Goal: Transaction & Acquisition: Purchase product/service

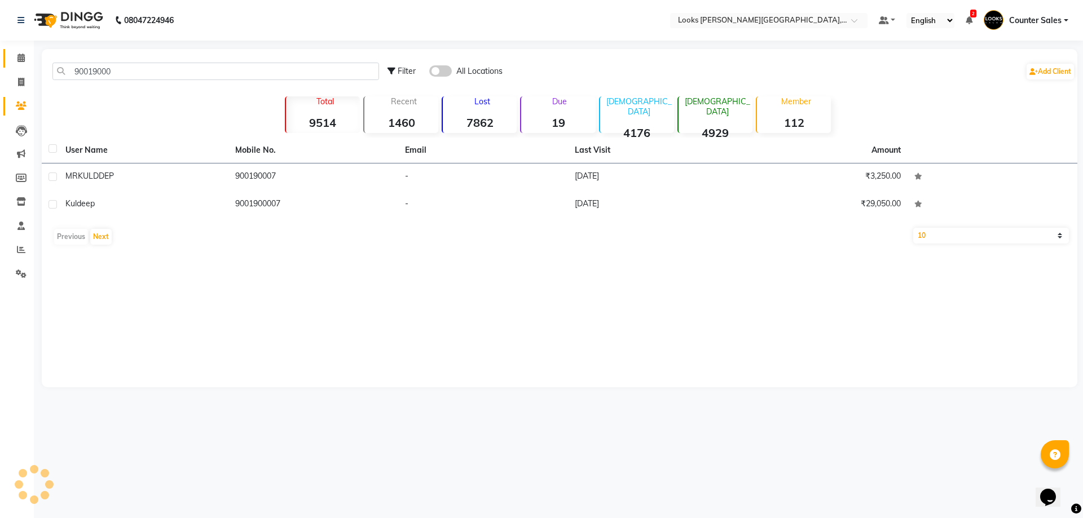
click at [21, 58] on icon at bounding box center [20, 58] width 7 height 8
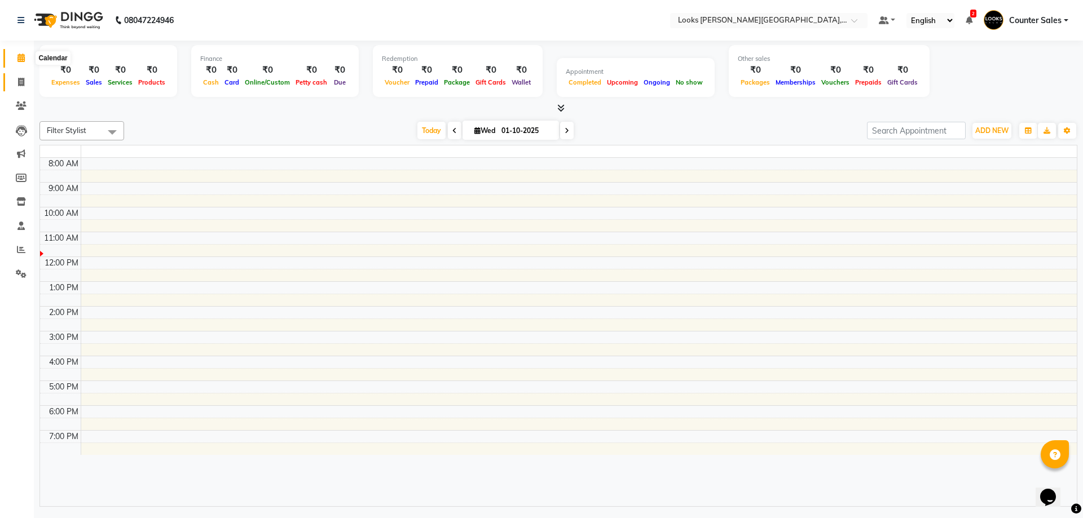
click at [20, 82] on icon at bounding box center [21, 82] width 6 height 8
click at [23, 58] on icon at bounding box center [20, 58] width 7 height 8
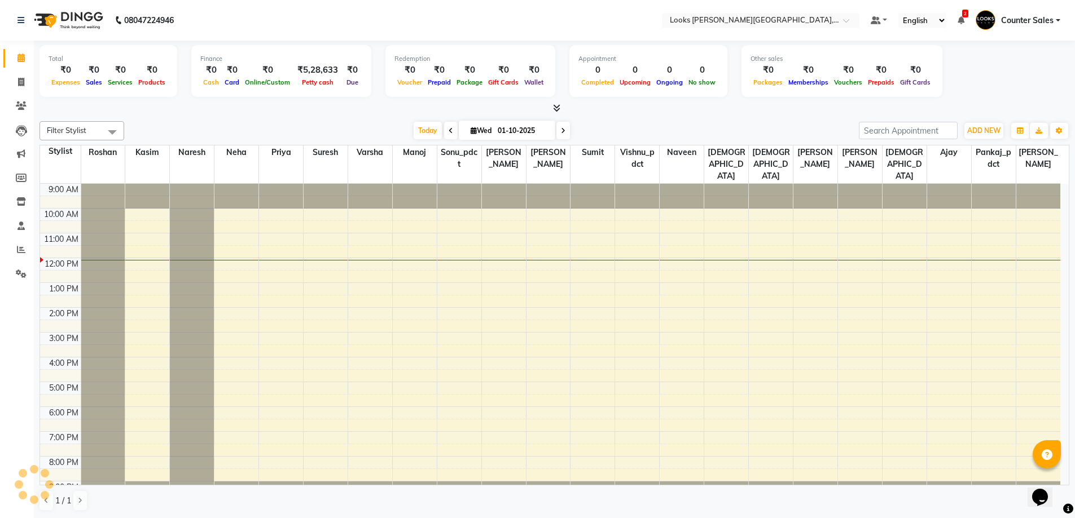
scroll to position [1, 0]
click at [17, 267] on span at bounding box center [21, 273] width 20 height 13
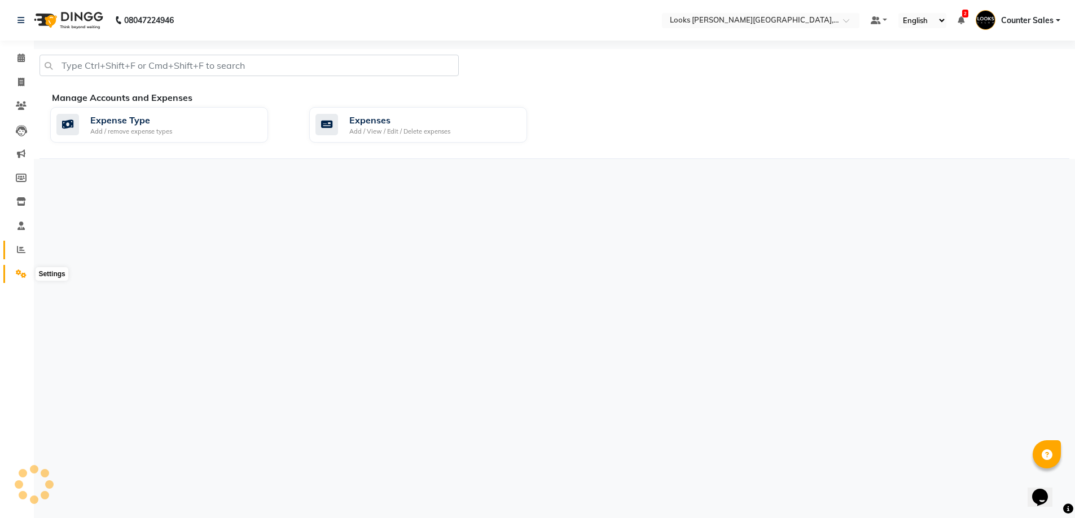
click at [21, 253] on icon at bounding box center [21, 249] width 8 height 8
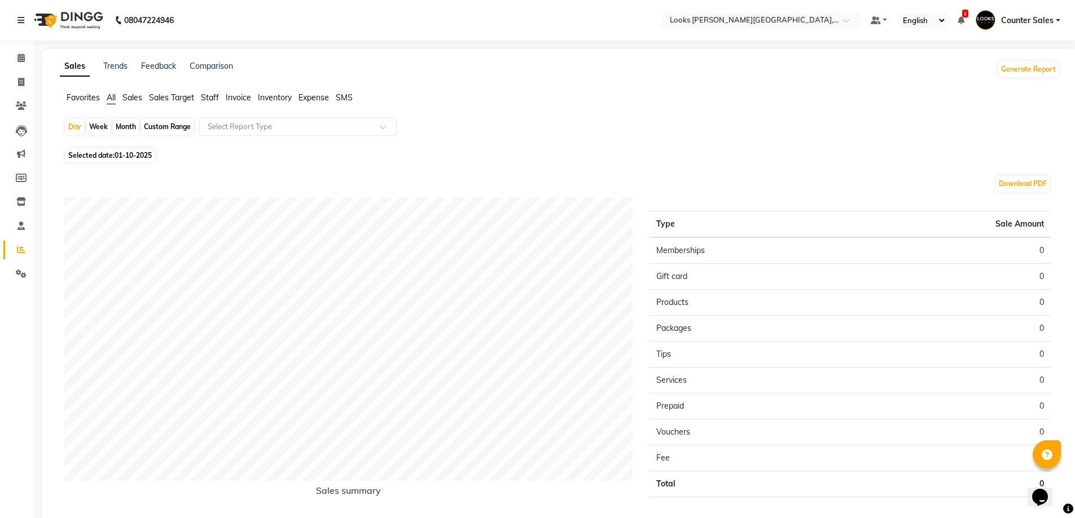
click at [209, 95] on span "Staff" at bounding box center [210, 98] width 18 height 10
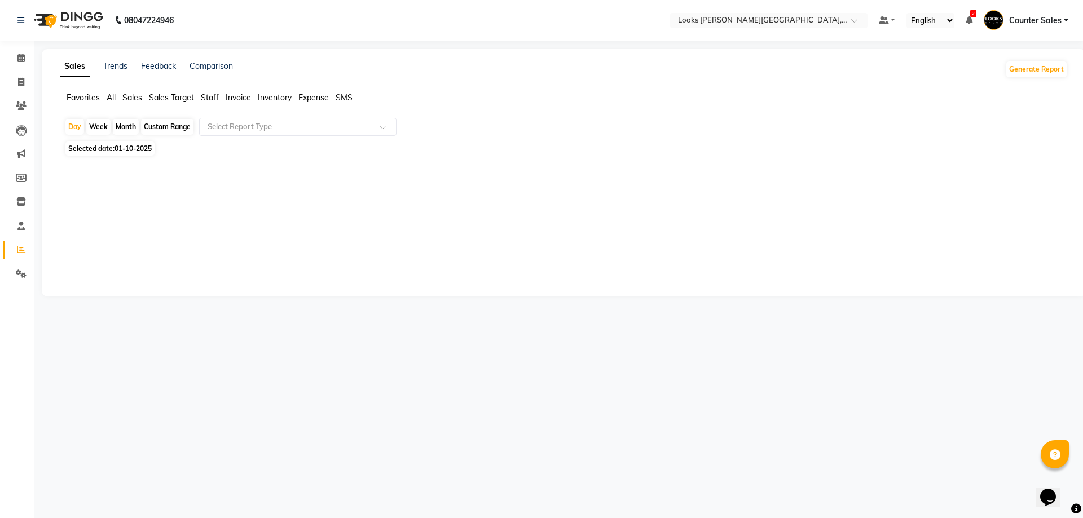
click at [91, 152] on span "Selected date: [DATE]" at bounding box center [109, 149] width 89 height 14
select select "10"
select select "2025"
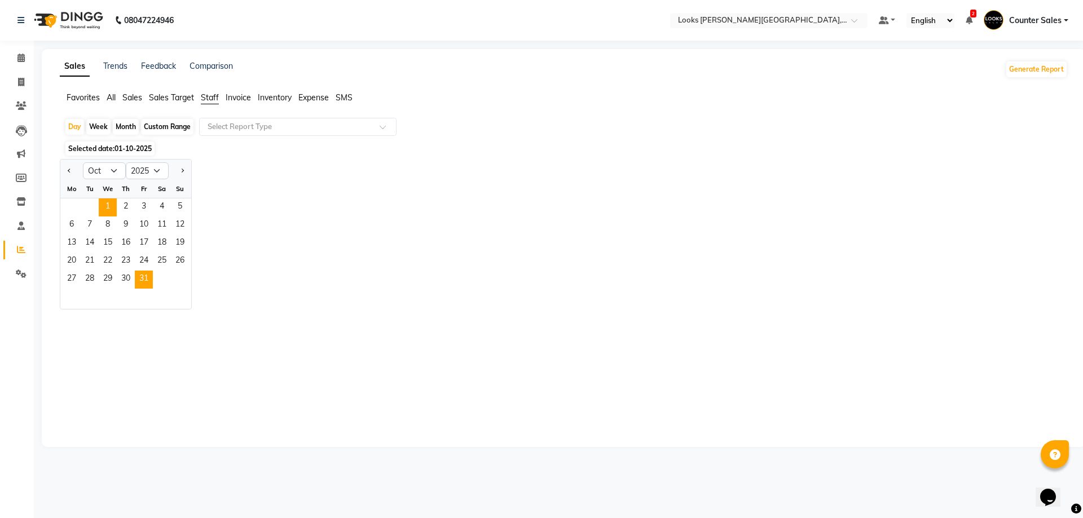
click at [145, 275] on span "31" at bounding box center [144, 280] width 18 height 18
click at [82, 148] on span "Selected date: [DATE]" at bounding box center [102, 149] width 74 height 14
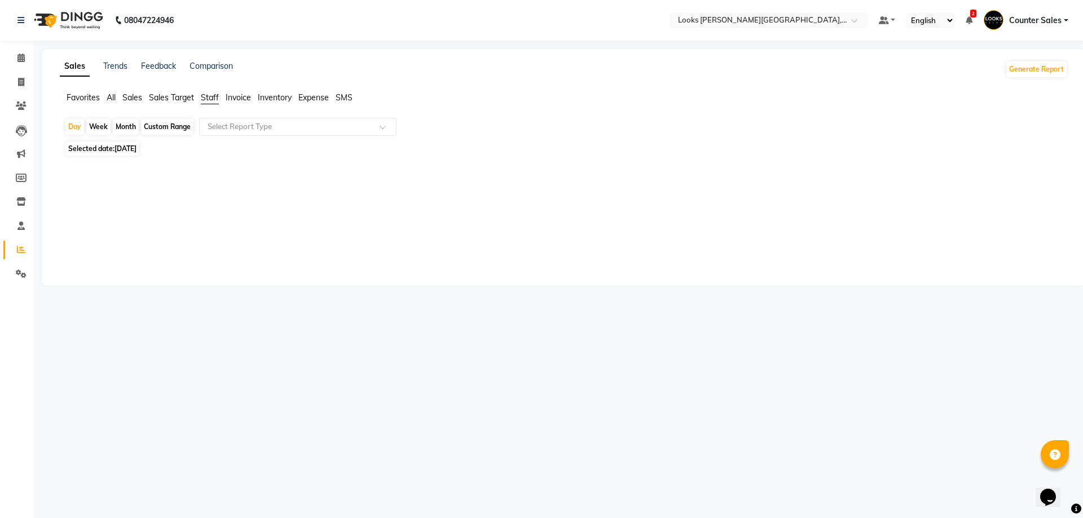
click at [97, 149] on span "Selected date: [DATE]" at bounding box center [102, 149] width 74 height 14
click at [102, 148] on span "Selected date: [DATE]" at bounding box center [102, 149] width 74 height 14
select select "10"
select select "2025"
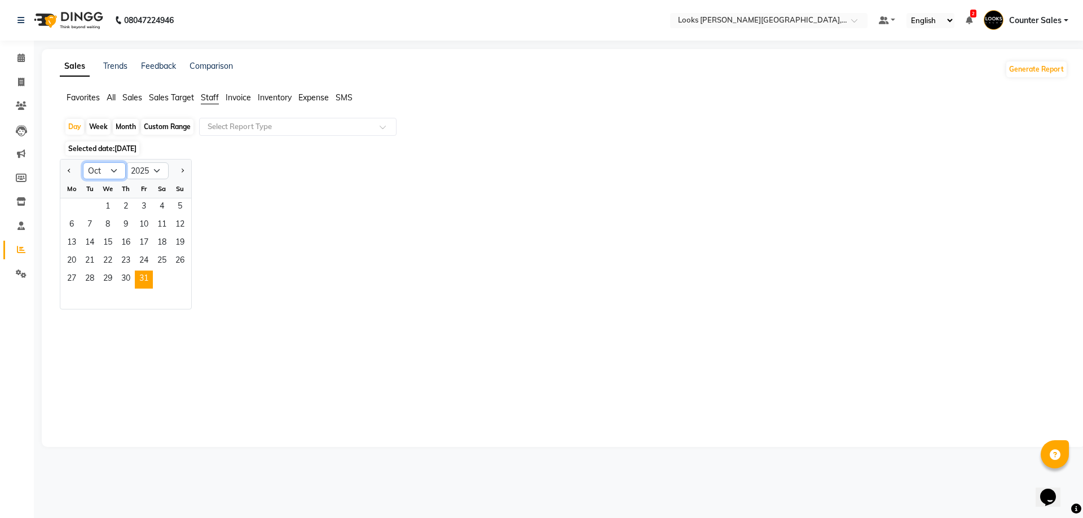
click at [111, 170] on select "Jan Feb Mar Apr May Jun [DATE] Aug Sep Oct Nov Dec" at bounding box center [104, 170] width 43 height 17
select select "9"
click at [83, 162] on select "Jan Feb Mar Apr May Jun [DATE] Aug Sep Oct Nov Dec" at bounding box center [104, 170] width 43 height 17
click at [87, 278] on span "30" at bounding box center [90, 280] width 18 height 18
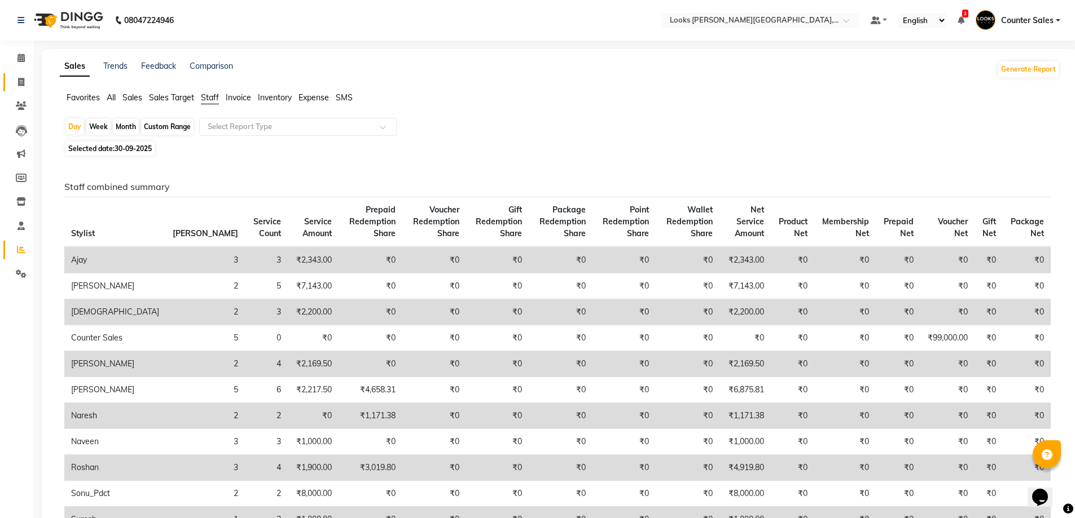
click at [21, 82] on icon at bounding box center [21, 82] width 6 height 8
select select "service"
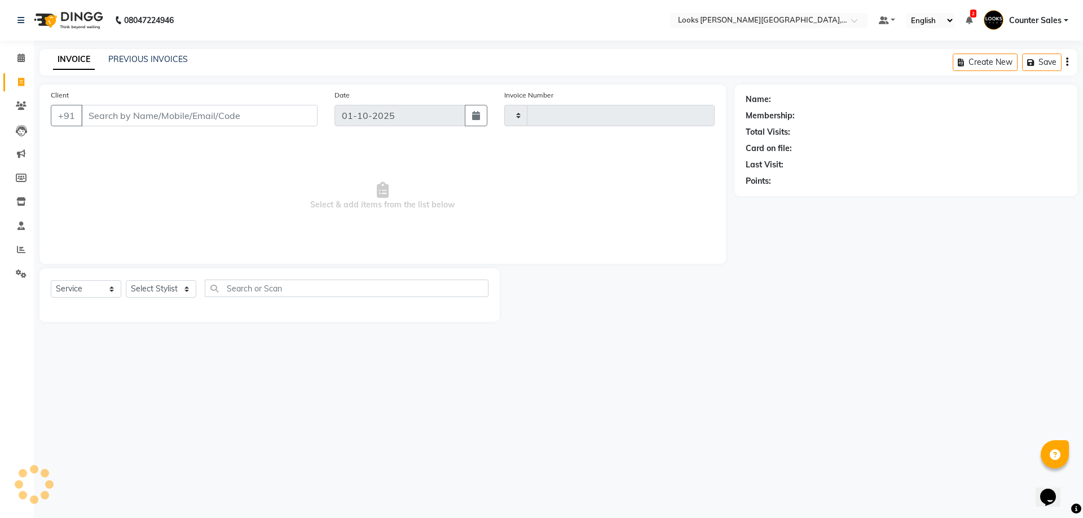
click at [162, 113] on input "Client" at bounding box center [199, 115] width 236 height 21
type input "5960"
select select "4385"
click at [20, 102] on icon at bounding box center [21, 106] width 11 height 8
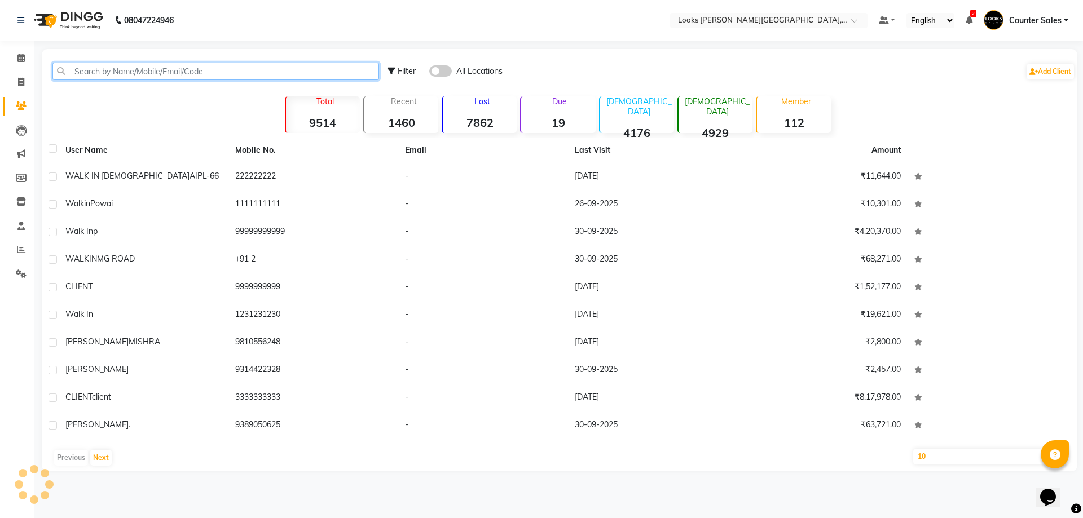
click at [121, 74] on input "text" at bounding box center [215, 71] width 327 height 17
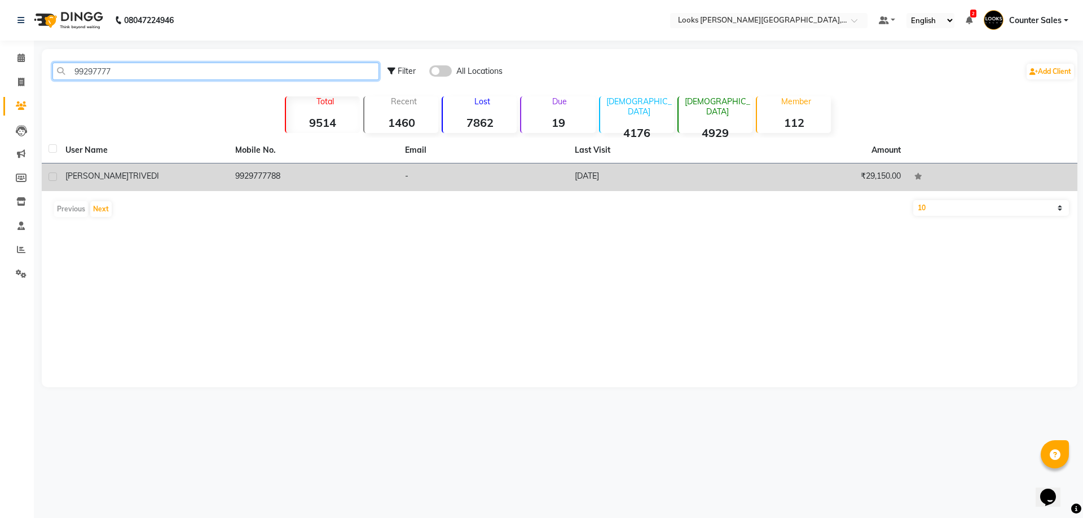
type input "99297777"
click at [261, 175] on td "9929777788" at bounding box center [313, 178] width 170 height 28
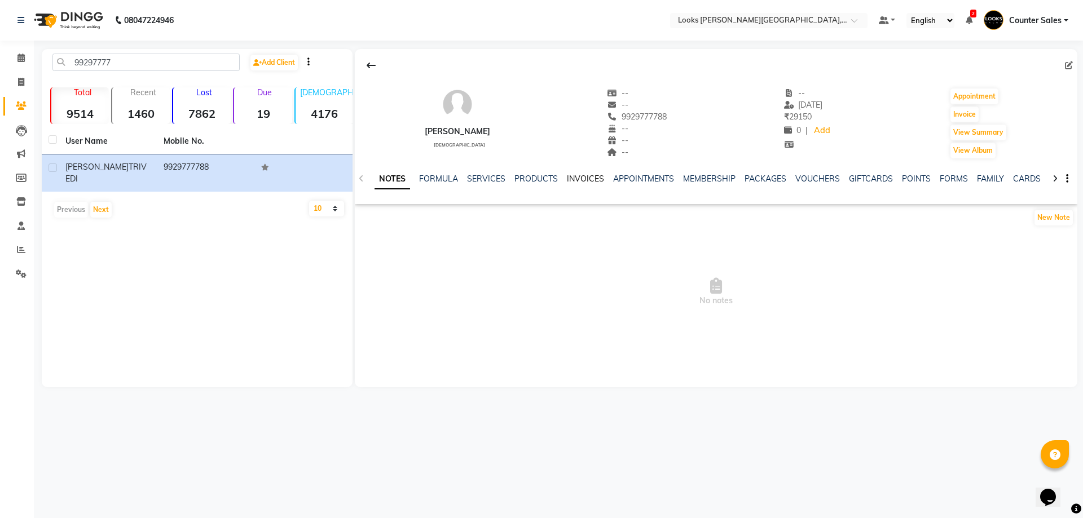
click at [589, 179] on link "INVOICES" at bounding box center [585, 179] width 37 height 10
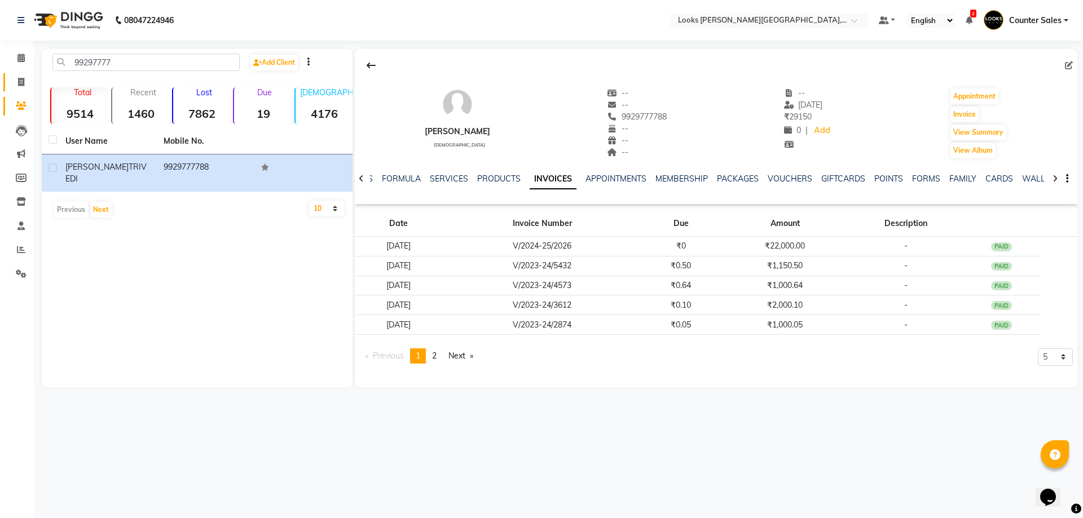
click at [19, 78] on icon at bounding box center [21, 82] width 6 height 8
select select "service"
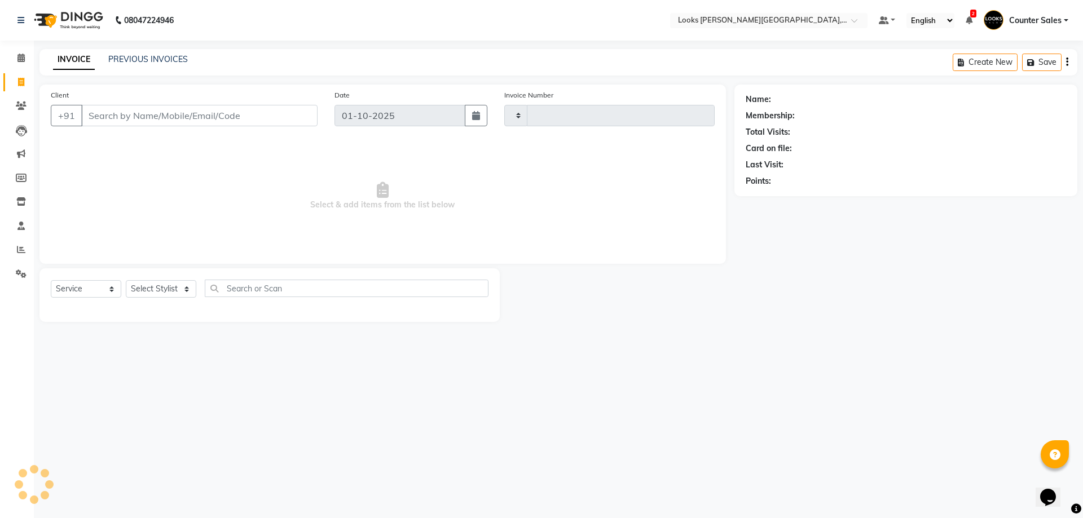
click at [149, 116] on input "Client" at bounding box center [199, 115] width 236 height 21
type input "5960"
select select "4385"
type input "9929777788"
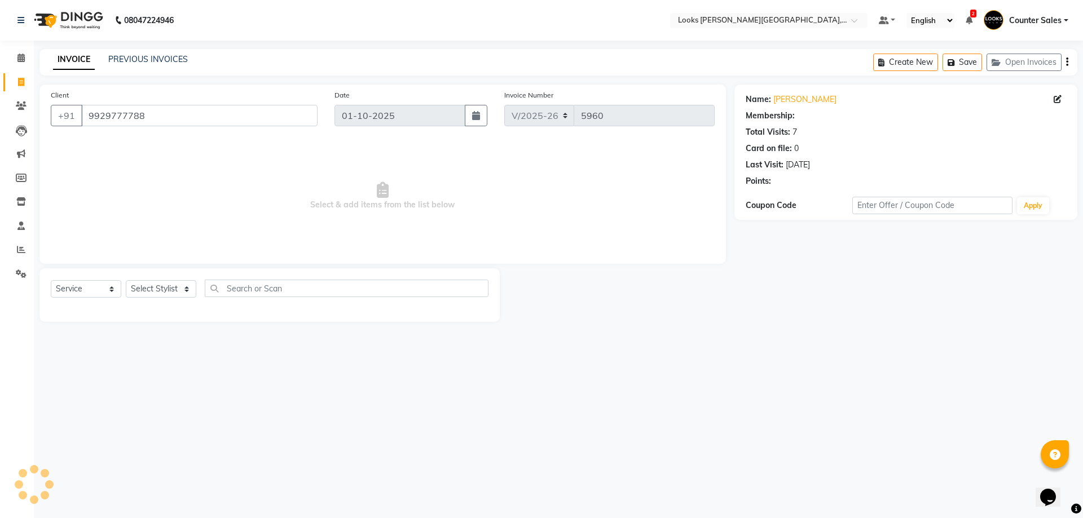
select select "1: Object"
click at [176, 296] on select "Select Stylist Ajay [PERSON_NAME] [PERSON_NAME] Counter Sales [PERSON_NAME] Kri…" at bounding box center [161, 288] width 71 height 17
select select "24202"
click at [126, 280] on select "Select Stylist Ajay [PERSON_NAME] [PERSON_NAME] Counter Sales [PERSON_NAME] Kri…" at bounding box center [161, 288] width 71 height 17
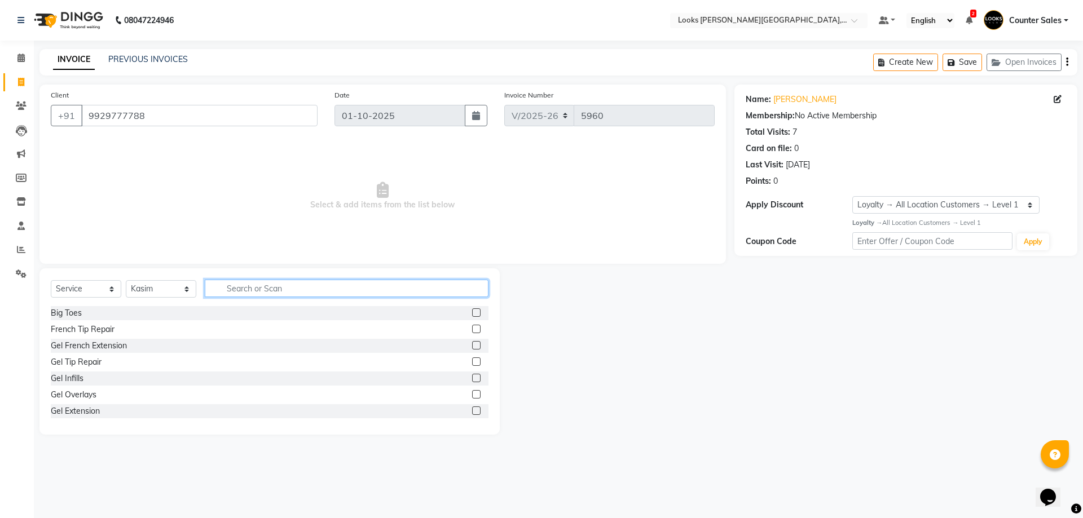
click at [310, 292] on input "text" at bounding box center [347, 288] width 284 height 17
type input "cut"
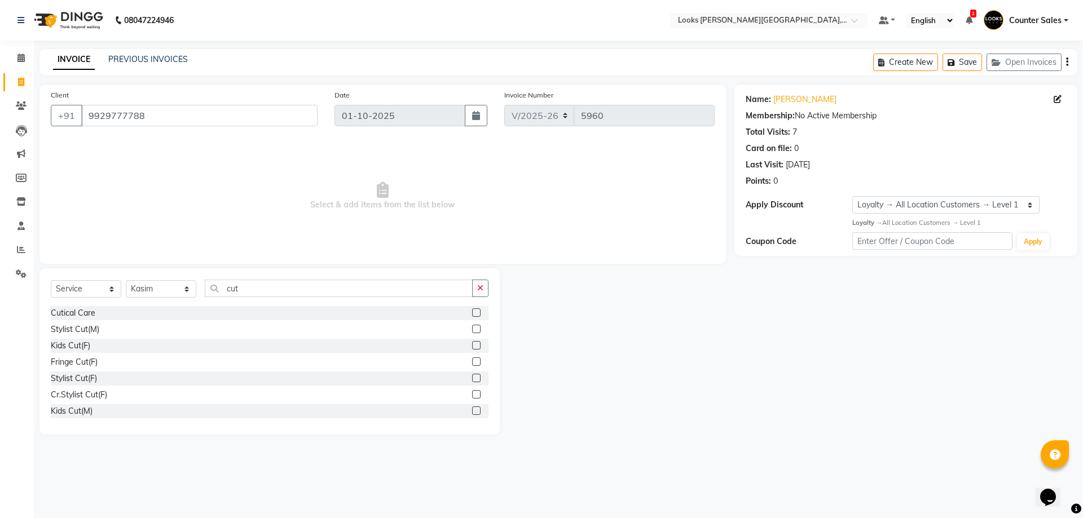
click at [472, 333] on label at bounding box center [476, 329] width 8 height 8
click at [472, 333] on input "checkbox" at bounding box center [475, 329] width 7 height 7
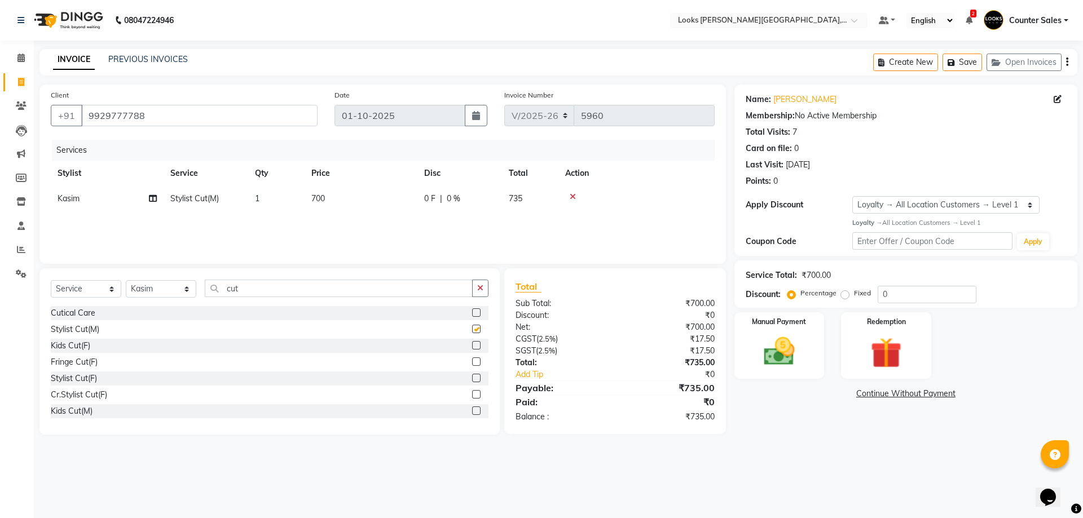
checkbox input "false"
click at [896, 359] on img at bounding box center [886, 353] width 52 height 40
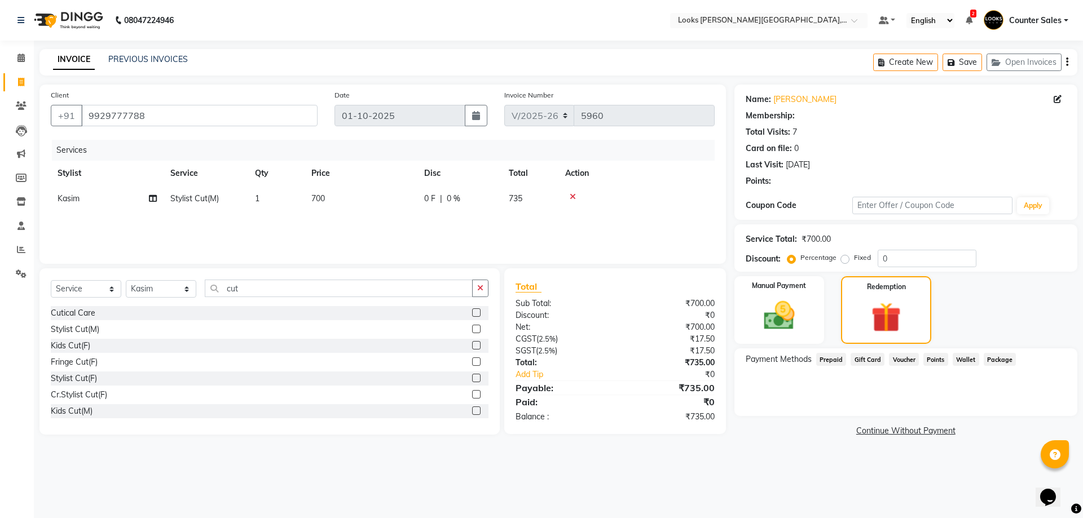
select select "1: Object"
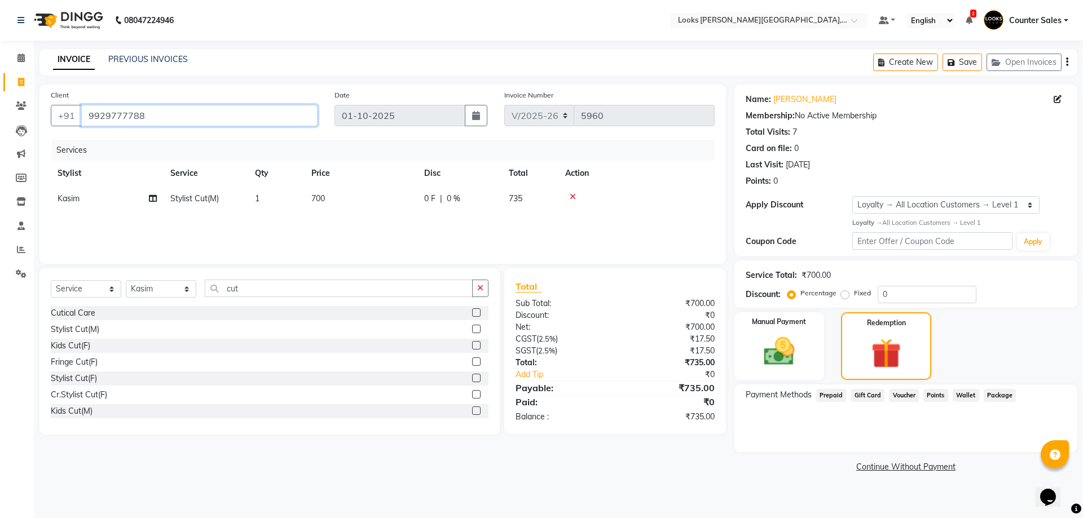
click at [171, 120] on input "9929777788" at bounding box center [199, 115] width 236 height 21
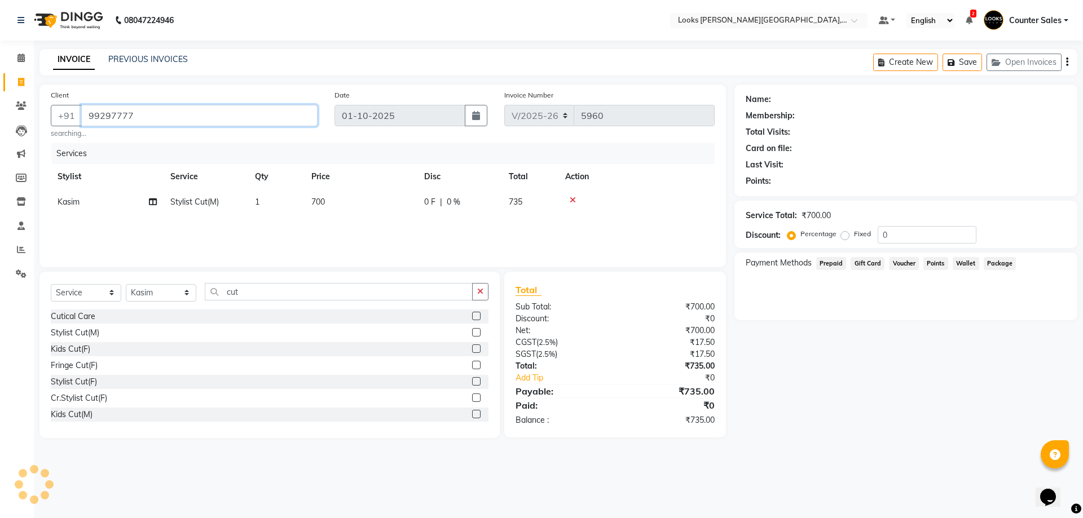
type input "9929777"
click at [28, 67] on link "Calendar" at bounding box center [16, 58] width 27 height 19
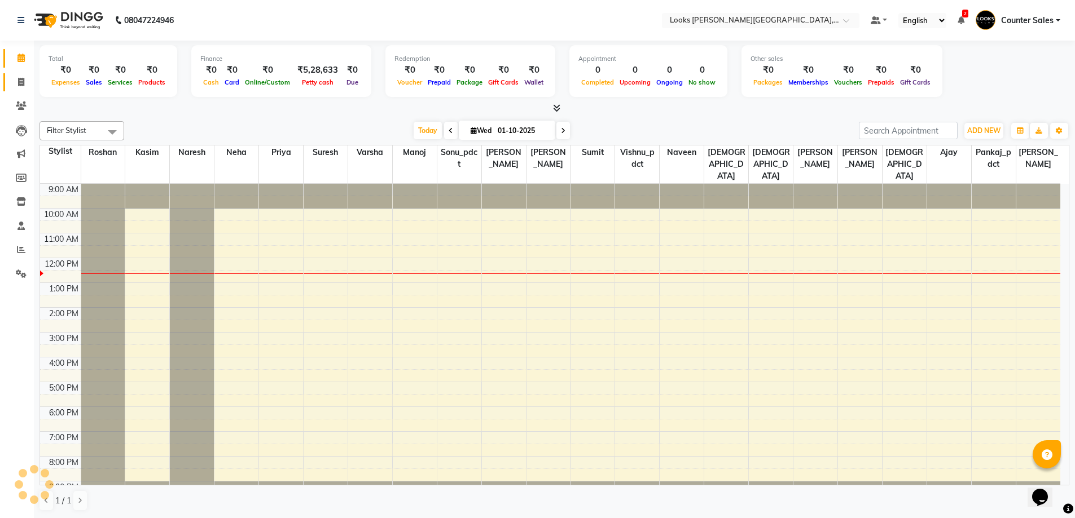
click at [23, 87] on span at bounding box center [21, 82] width 20 height 13
select select "service"
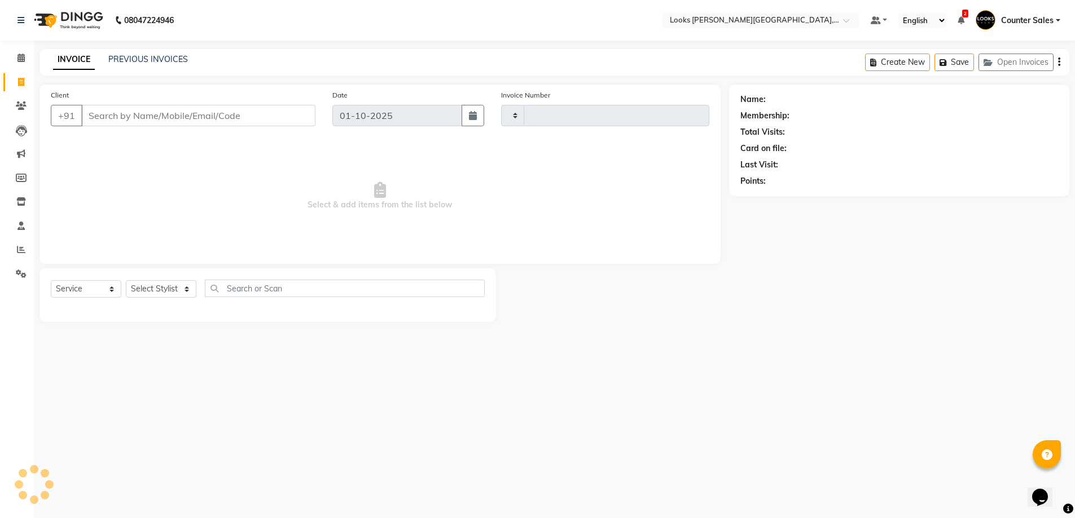
type input "5960"
select select "4385"
click at [152, 120] on input "Client" at bounding box center [199, 115] width 236 height 21
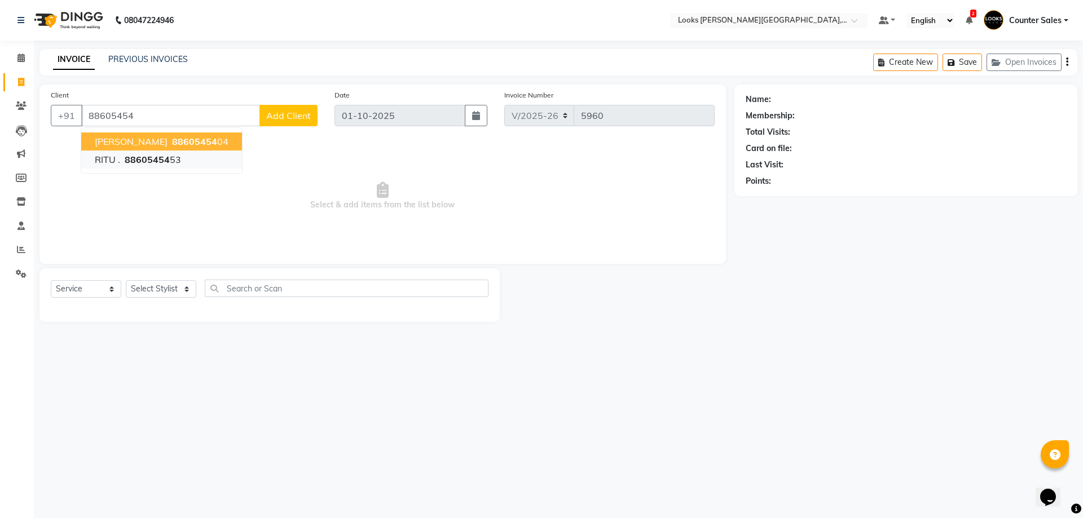
click at [174, 161] on ngb-highlight "88605454 53" at bounding box center [151, 159] width 59 height 11
type input "8860545453"
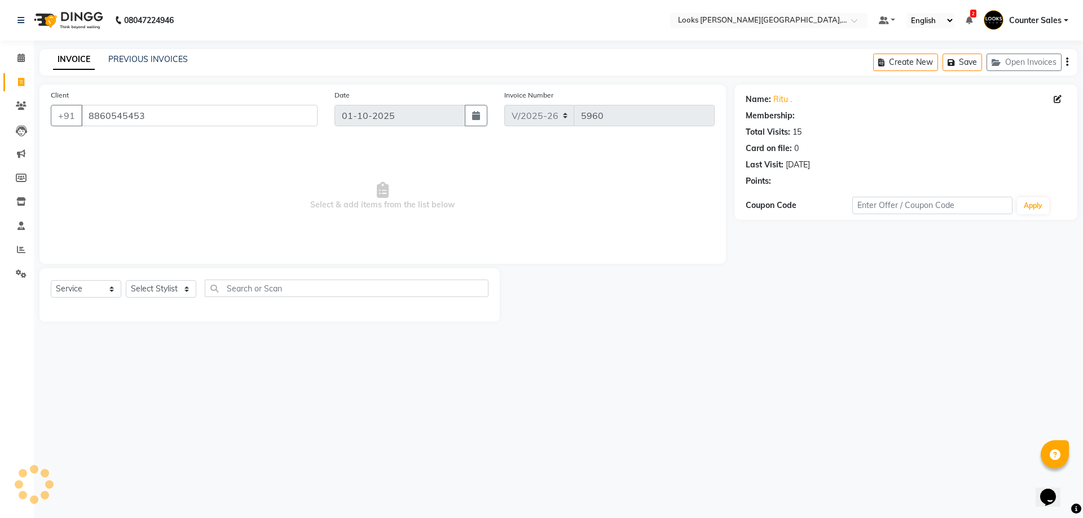
select select "1: Object"
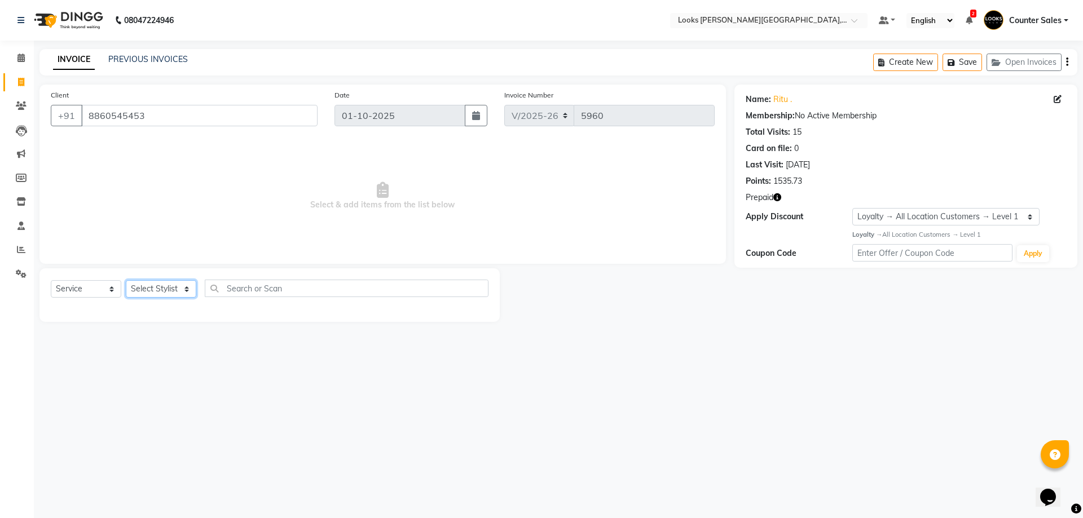
click at [161, 290] on select "Select Stylist Ajay [PERSON_NAME] [PERSON_NAME] Counter Sales [PERSON_NAME] Kri…" at bounding box center [161, 288] width 71 height 17
select select "51057"
click at [126, 280] on select "Select Stylist Ajay [PERSON_NAME] [PERSON_NAME] Counter Sales [PERSON_NAME] Kri…" at bounding box center [161, 288] width 71 height 17
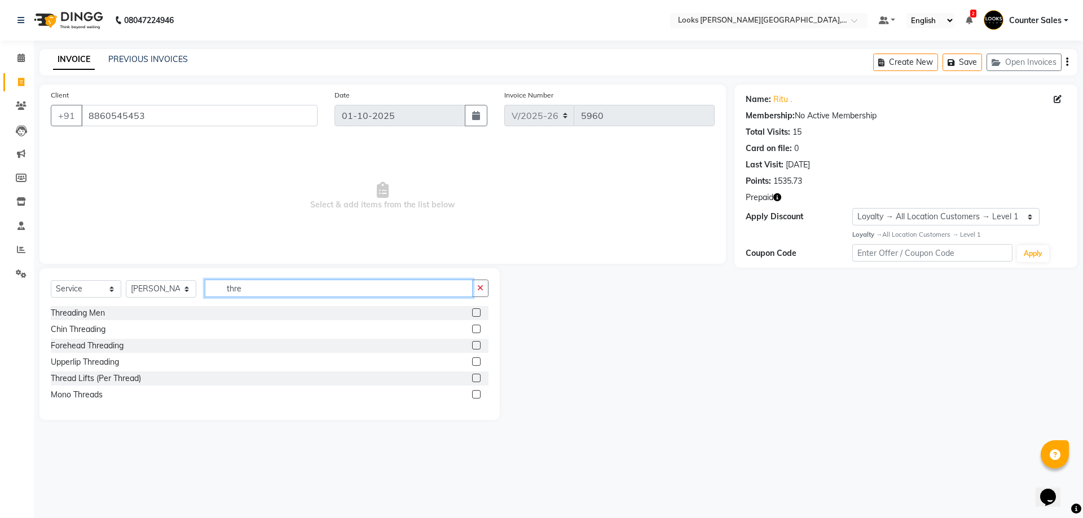
type input "thre"
click at [96, 367] on div "Upperlip Threading" at bounding box center [85, 363] width 68 height 12
checkbox input "false"
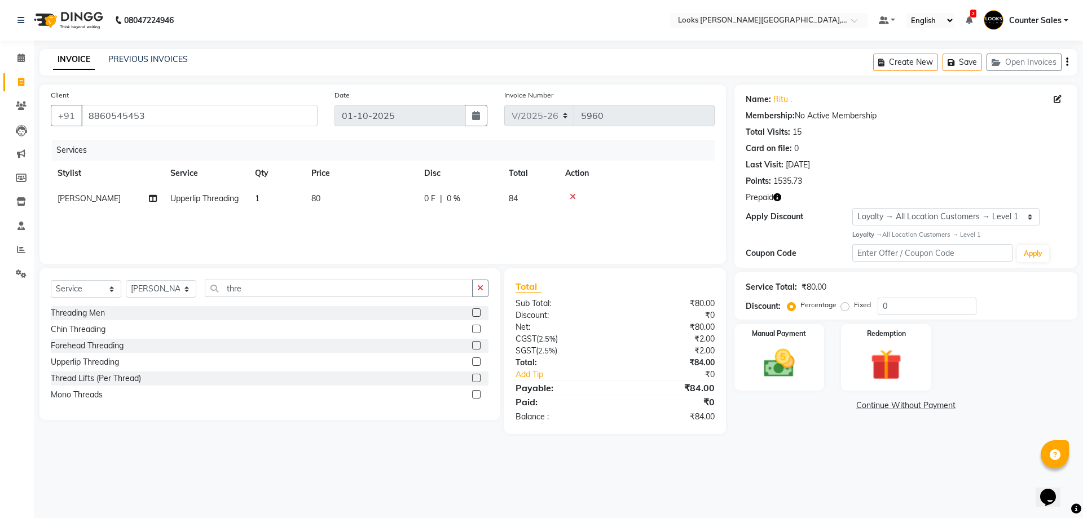
click at [379, 194] on td "80" at bounding box center [361, 198] width 113 height 25
select select "51057"
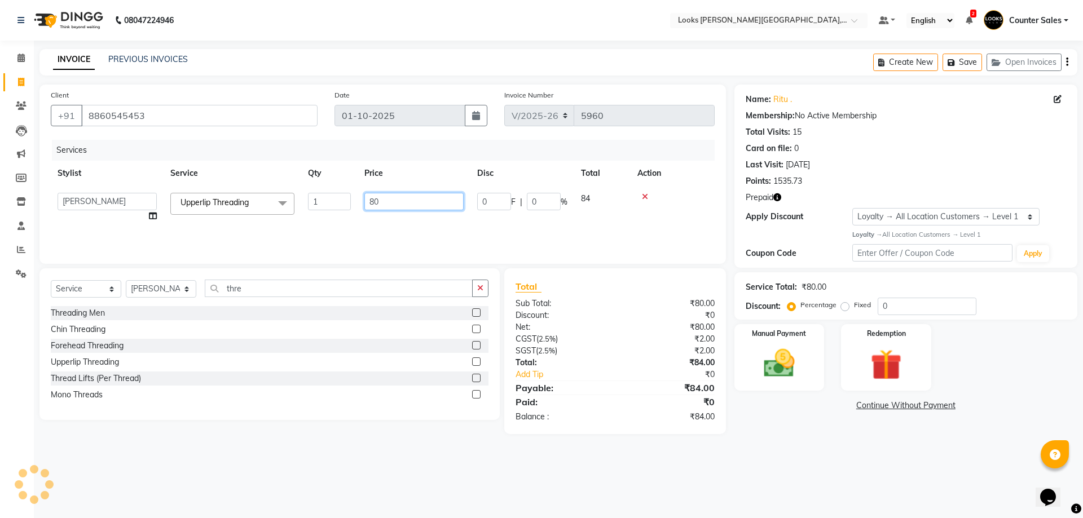
click at [388, 203] on input "80" at bounding box center [413, 201] width 99 height 17
type input "8"
type input "140"
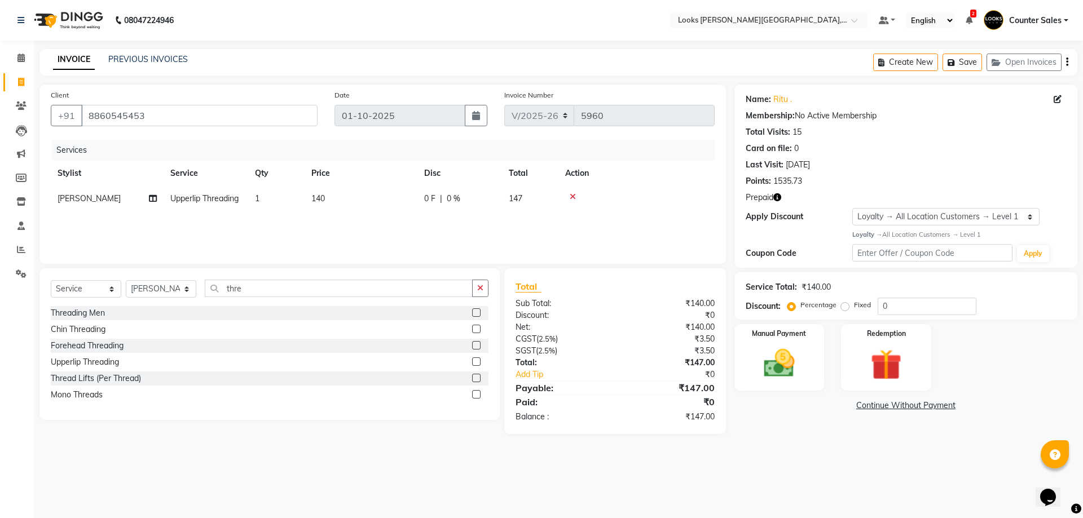
click at [510, 456] on div "08047224946 Select Location × Looks [PERSON_NAME][GEOGRAPHIC_DATA], Jaipur Defa…" at bounding box center [541, 259] width 1083 height 518
click at [778, 361] on img at bounding box center [779, 364] width 51 height 36
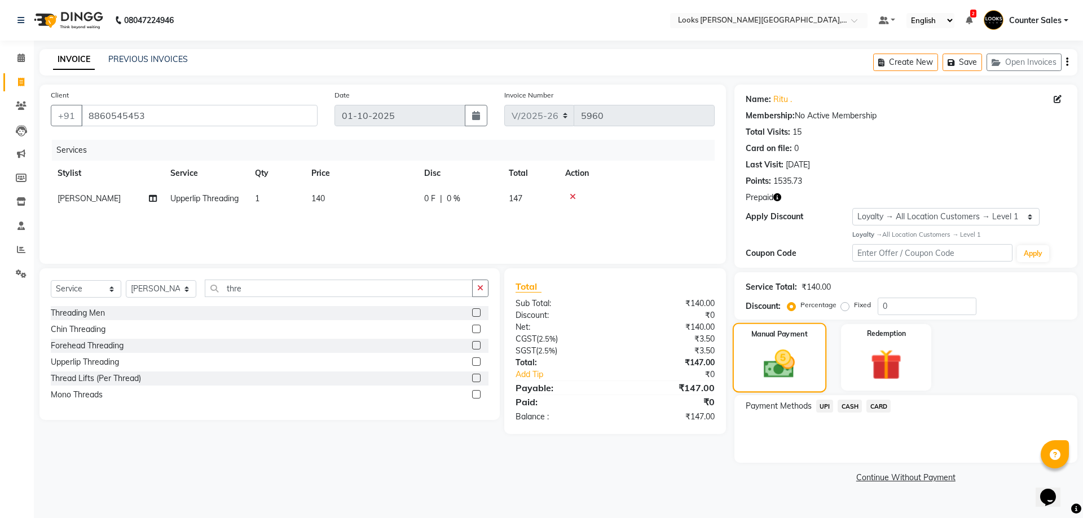
click at [879, 363] on img at bounding box center [886, 365] width 51 height 39
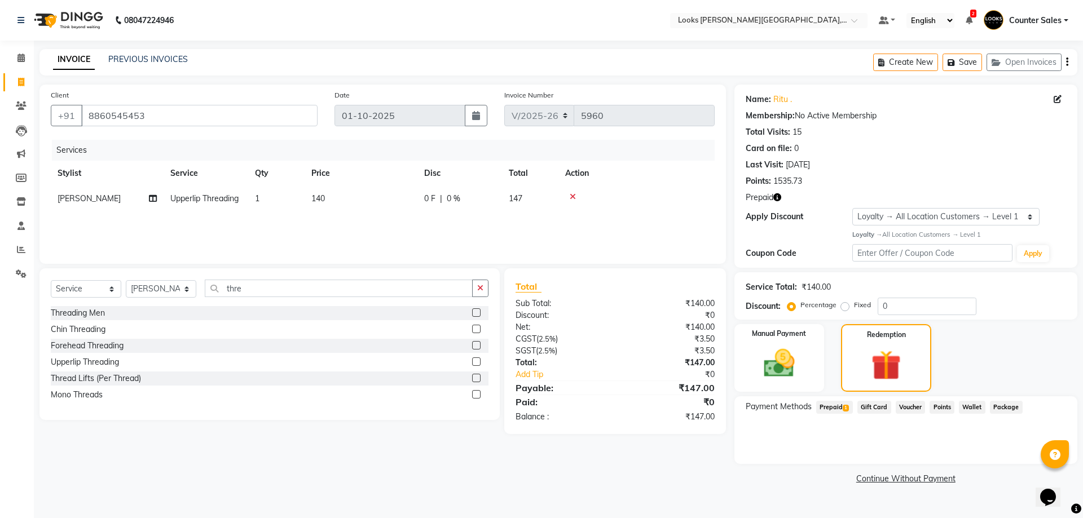
click at [837, 411] on span "Prepaid 1" at bounding box center [834, 407] width 37 height 13
click at [1029, 452] on button "Add" at bounding box center [1039, 452] width 41 height 19
click at [778, 445] on button "Send OTP" at bounding box center [776, 443] width 59 height 19
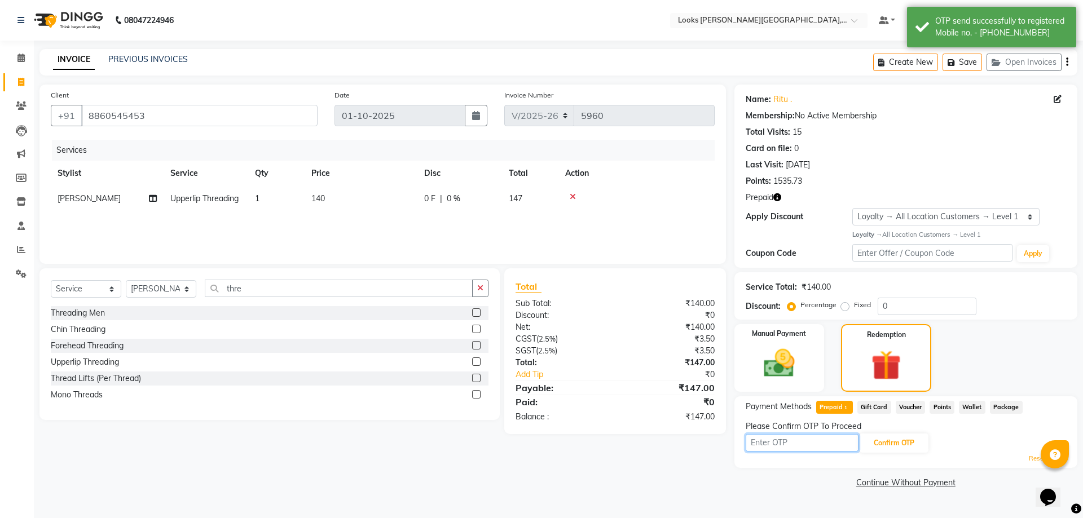
click at [782, 446] on input "text" at bounding box center [802, 442] width 113 height 17
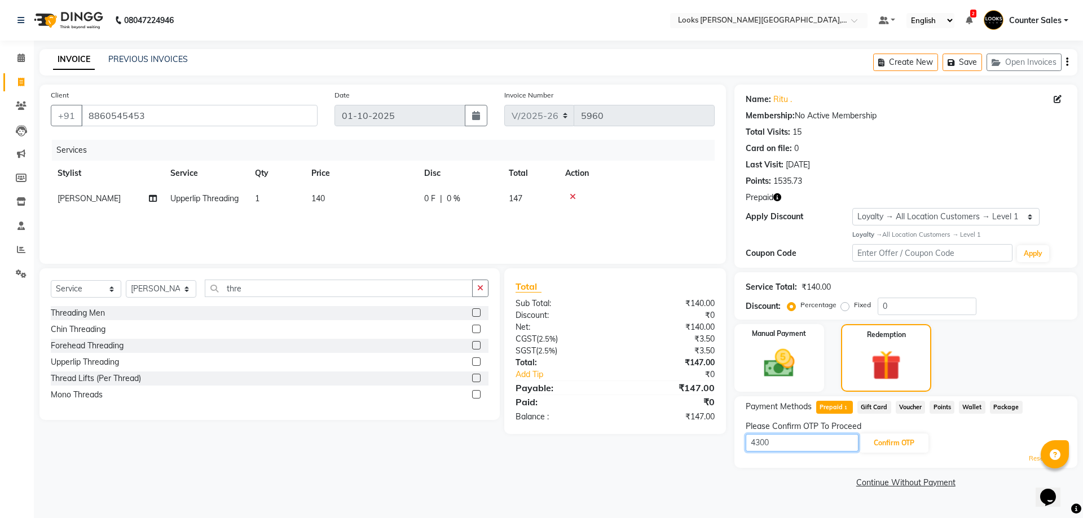
type input "4300"
click at [894, 444] on button "Confirm OTP" at bounding box center [894, 443] width 69 height 19
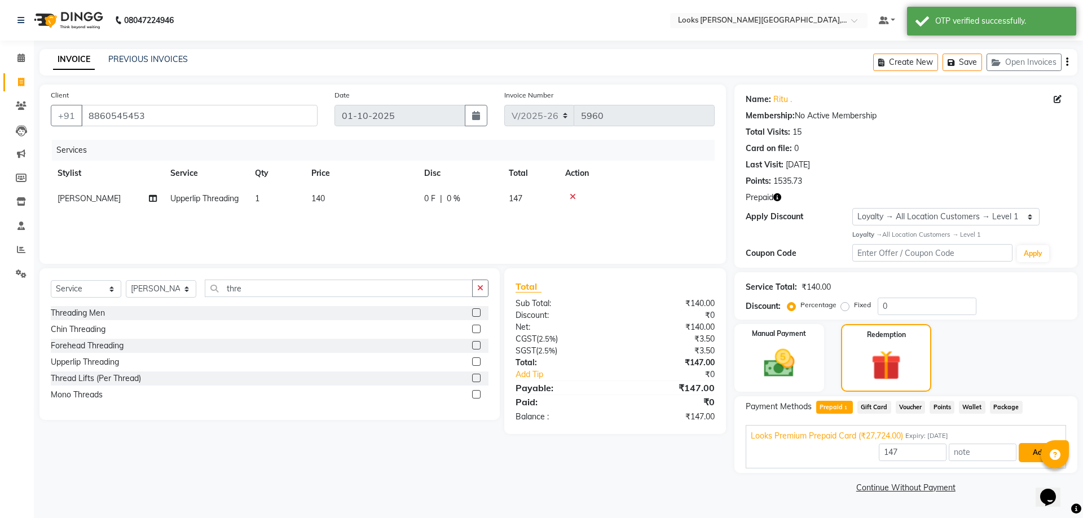
click at [1025, 462] on button "Add" at bounding box center [1039, 452] width 41 height 19
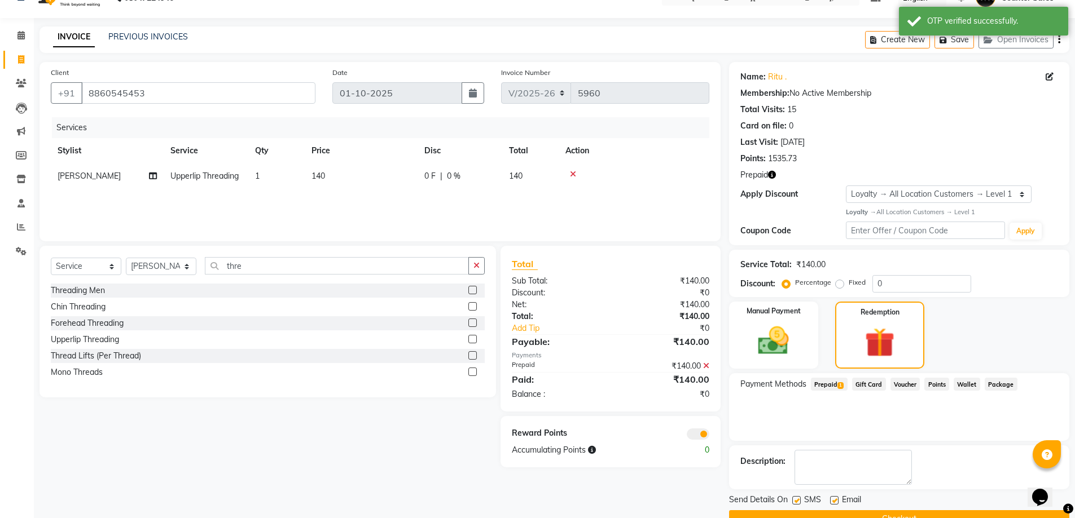
scroll to position [49, 0]
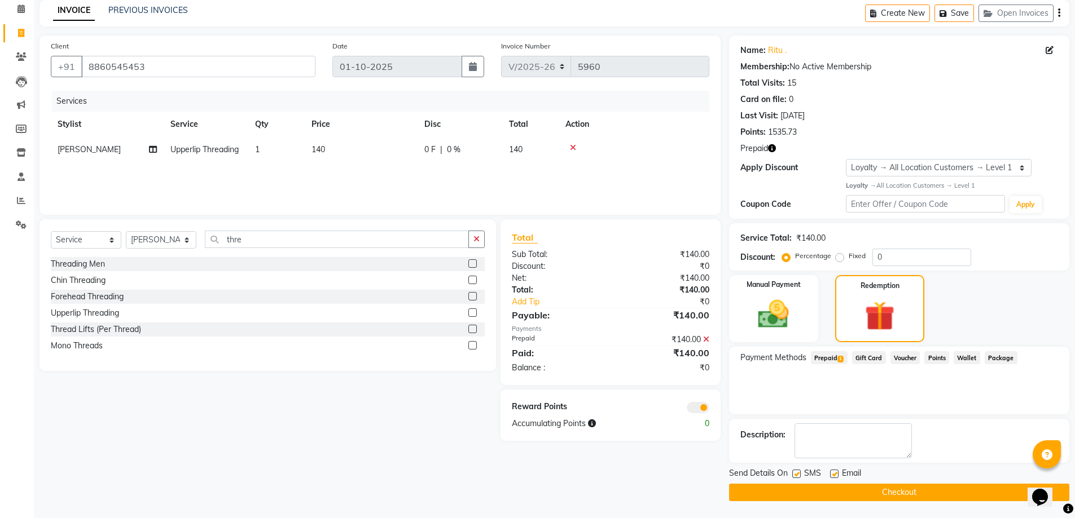
click at [741, 493] on button "Checkout" at bounding box center [899, 492] width 340 height 17
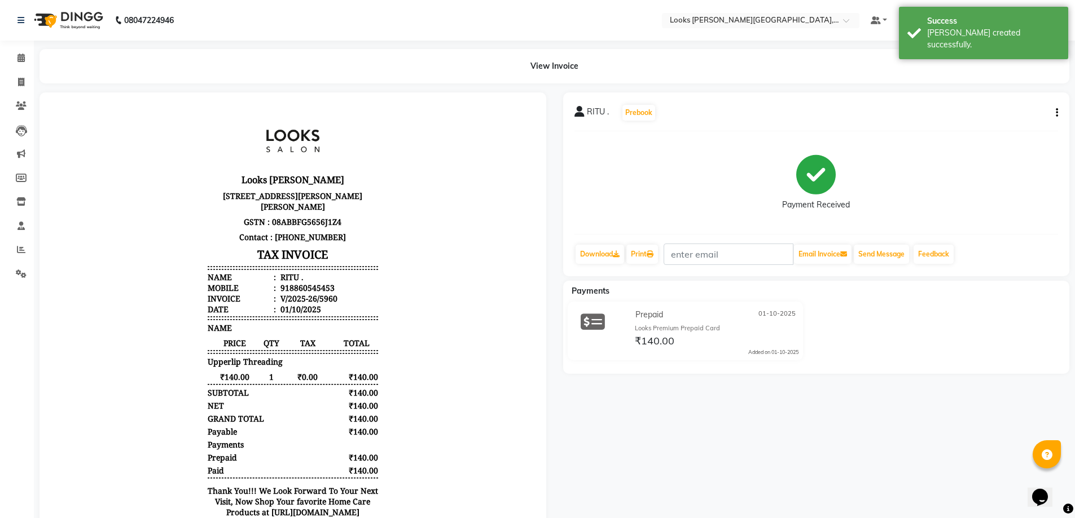
click at [330, 291] on li "Mobile : 918860545453" at bounding box center [293, 288] width 170 height 11
click at [325, 292] on li "Mobile : 918860545453" at bounding box center [293, 288] width 170 height 11
click at [322, 290] on div "918860545453" at bounding box center [306, 288] width 56 height 11
click at [314, 291] on div "918860545453" at bounding box center [306, 288] width 56 height 11
click at [324, 292] on div "918860545453" at bounding box center [306, 288] width 56 height 11
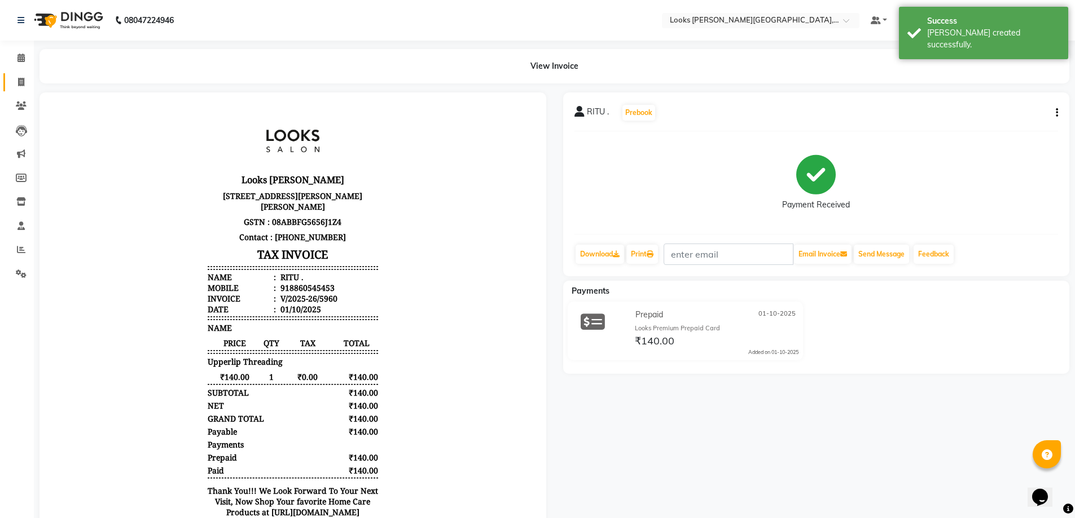
click at [21, 82] on icon at bounding box center [21, 82] width 6 height 8
select select "service"
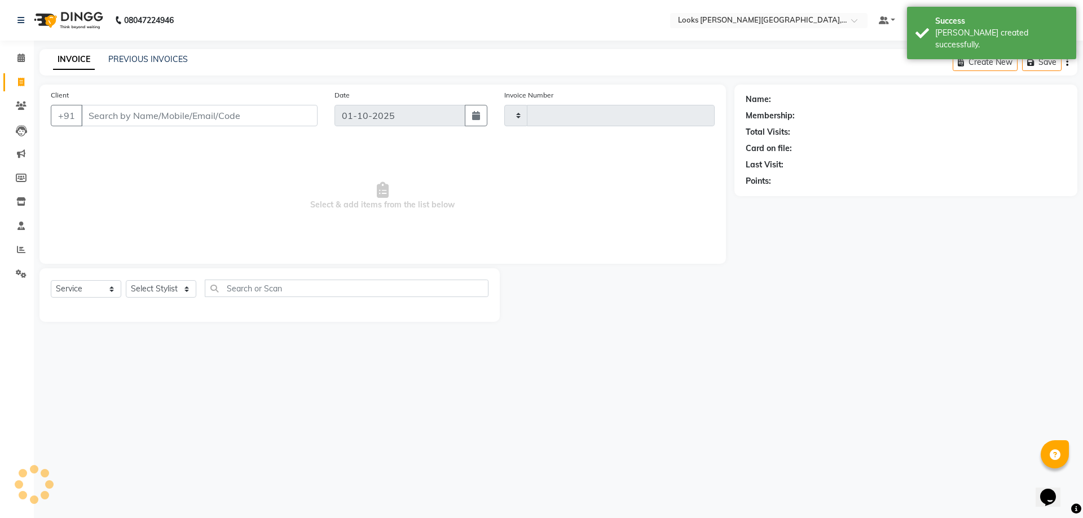
type input "5961"
select select "4385"
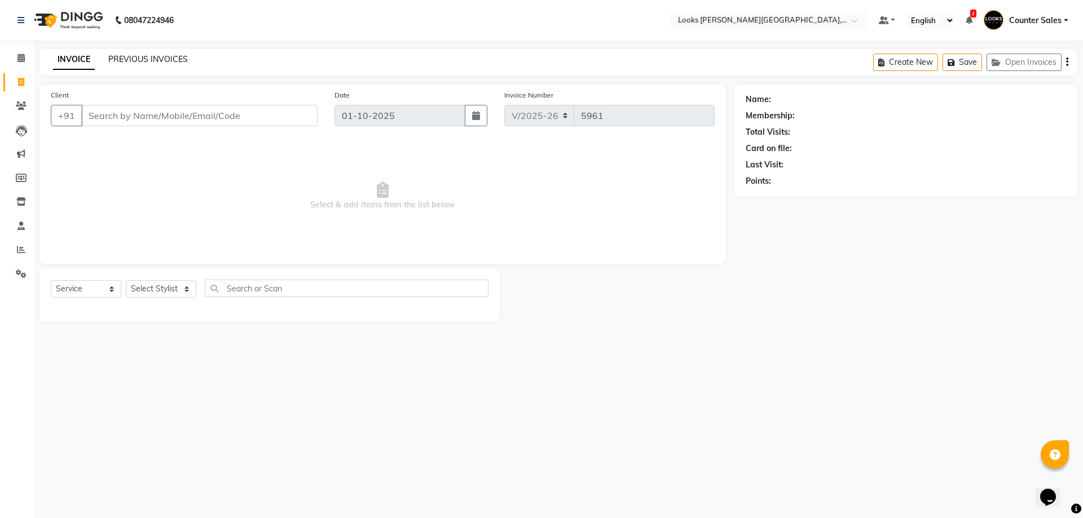
click at [161, 54] on link "PREVIOUS INVOICES" at bounding box center [148, 59] width 80 height 10
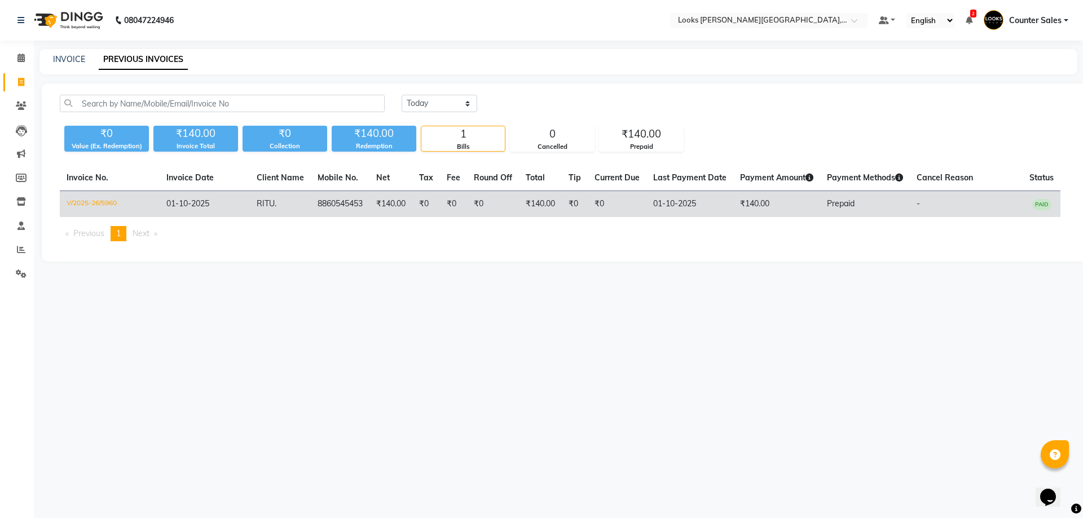
click at [347, 193] on td "8860545453" at bounding box center [340, 204] width 59 height 27
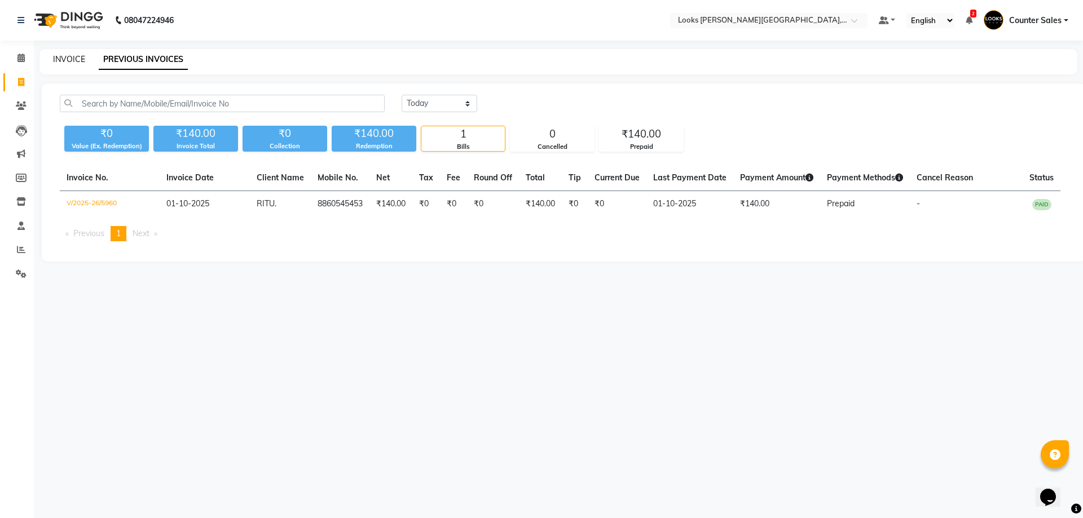
click at [68, 60] on link "INVOICE" at bounding box center [69, 59] width 32 height 10
select select "service"
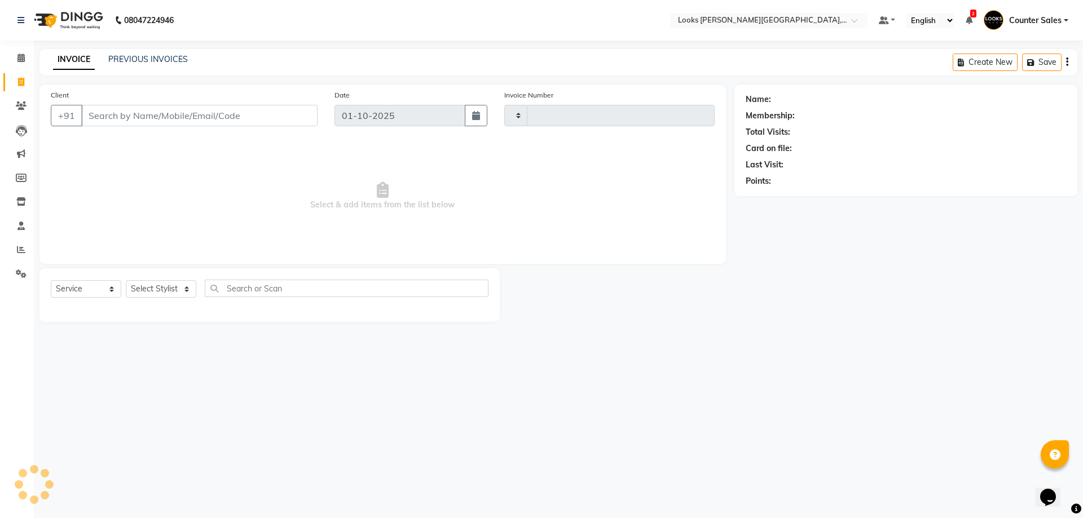
click at [21, 83] on icon at bounding box center [21, 82] width 6 height 8
select select "service"
click at [276, 120] on input "Client" at bounding box center [199, 115] width 236 height 21
type input "88"
type input "5961"
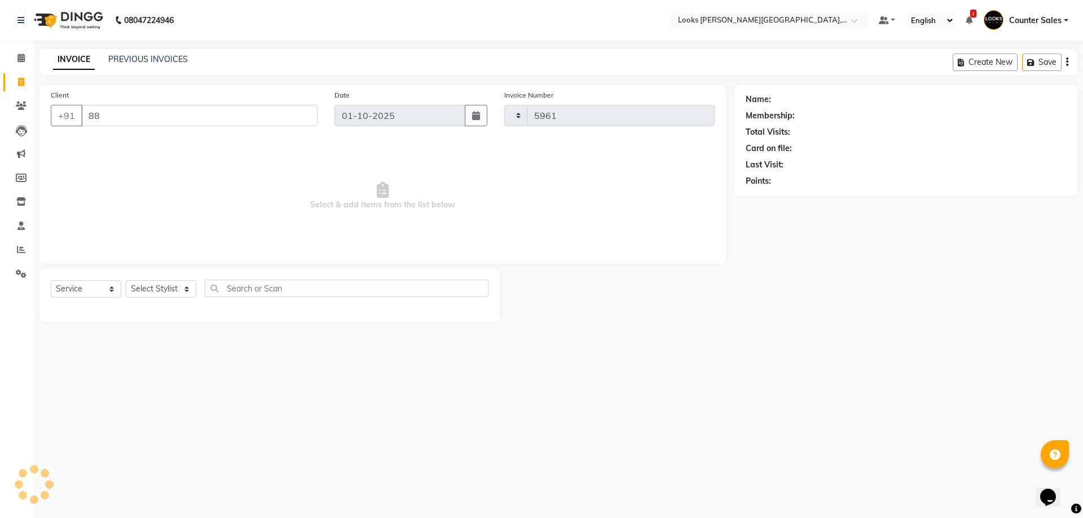
select select "4385"
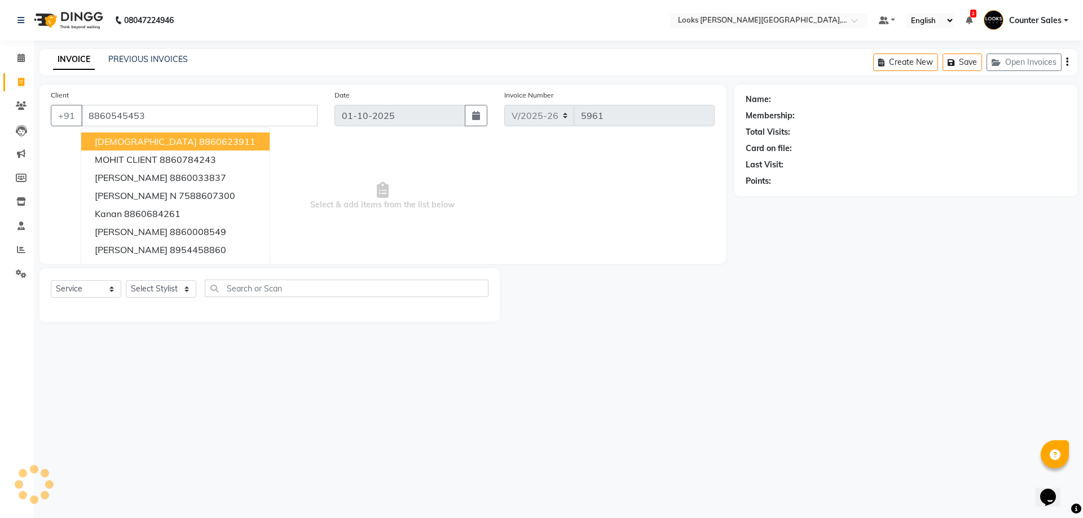
type input "8860545453"
select select "1: Object"
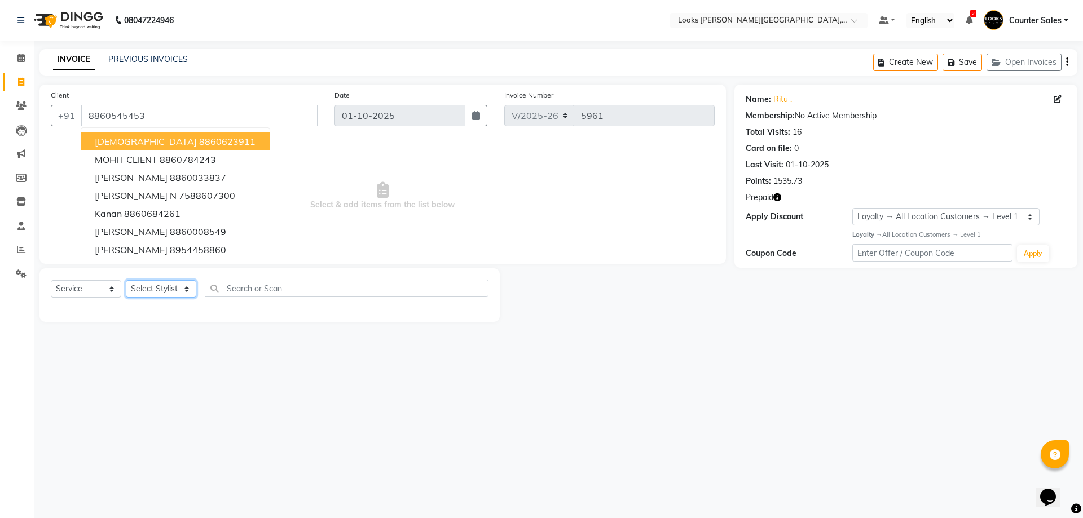
click at [157, 291] on select "Select Stylist Ajay [PERSON_NAME] [PERSON_NAME] Counter Sales [PERSON_NAME] Kri…" at bounding box center [161, 288] width 71 height 17
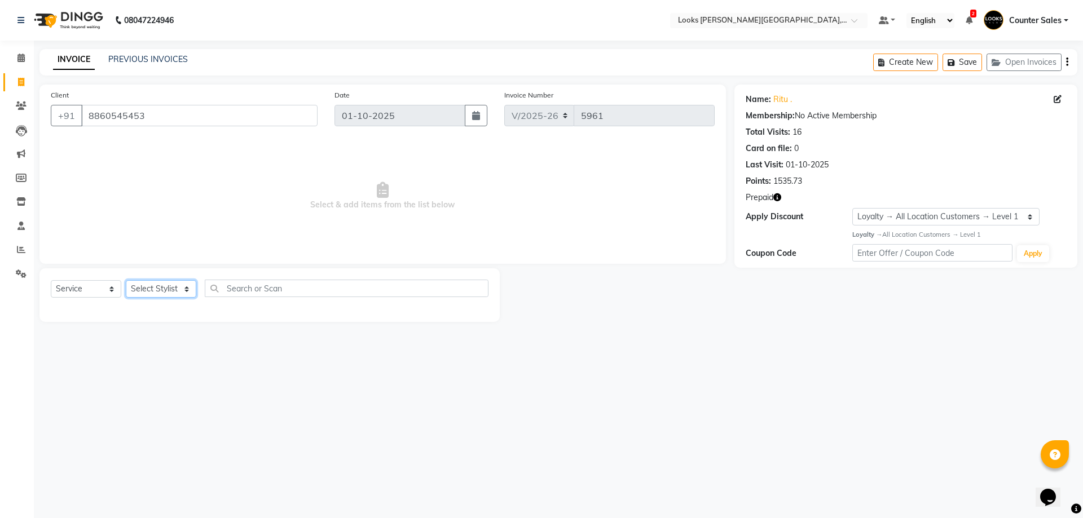
select select "51057"
click at [126, 280] on select "Select Stylist Ajay [PERSON_NAME] [PERSON_NAME] Counter Sales [PERSON_NAME] Kri…" at bounding box center [161, 288] width 71 height 17
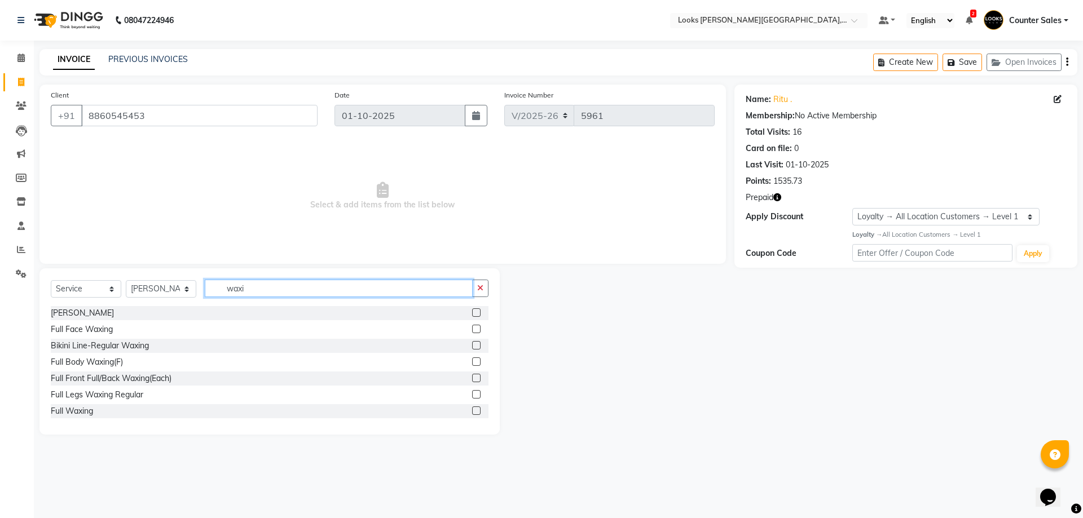
type input "waxi"
click at [96, 363] on div "Full Body Waxing(F)" at bounding box center [87, 363] width 72 height 12
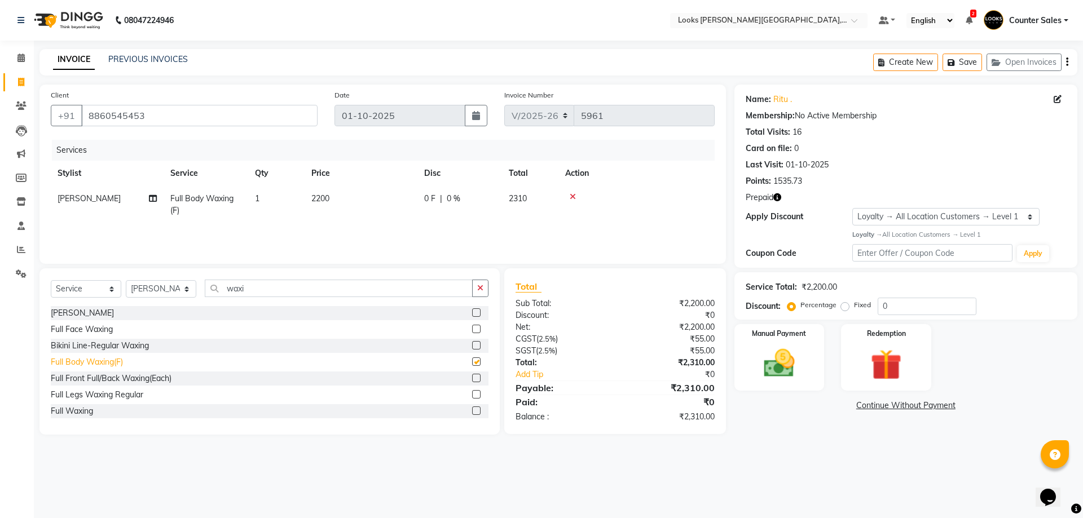
checkbox input "false"
click at [381, 204] on td "2200" at bounding box center [361, 204] width 113 height 37
select select "51057"
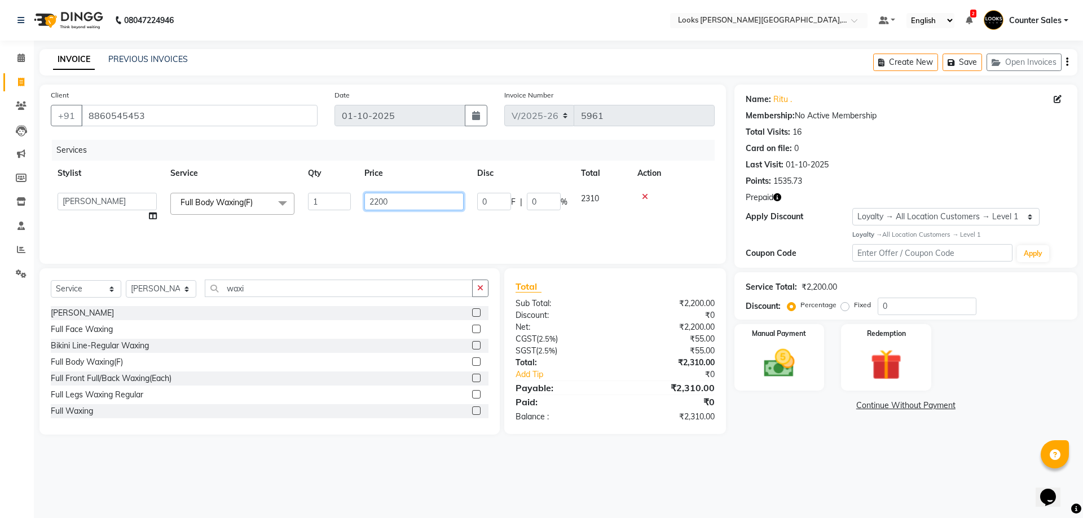
click at [381, 206] on input "2200" at bounding box center [413, 201] width 99 height 17
type input "1500"
click at [760, 456] on div "08047224946 Select Location × Looks [PERSON_NAME][GEOGRAPHIC_DATA], Jaipur Defa…" at bounding box center [541, 259] width 1083 height 518
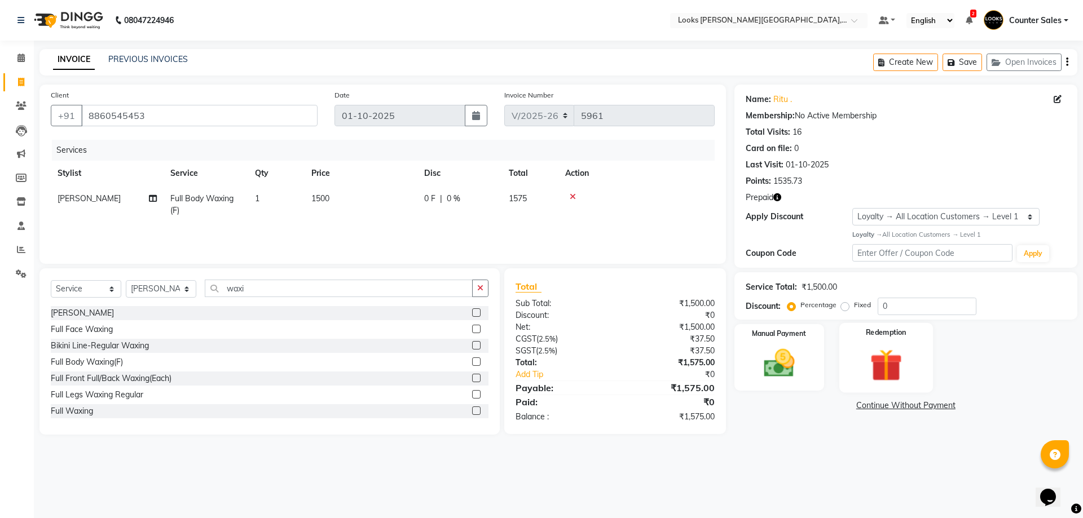
click at [872, 345] on div "Redemption" at bounding box center [886, 357] width 94 height 69
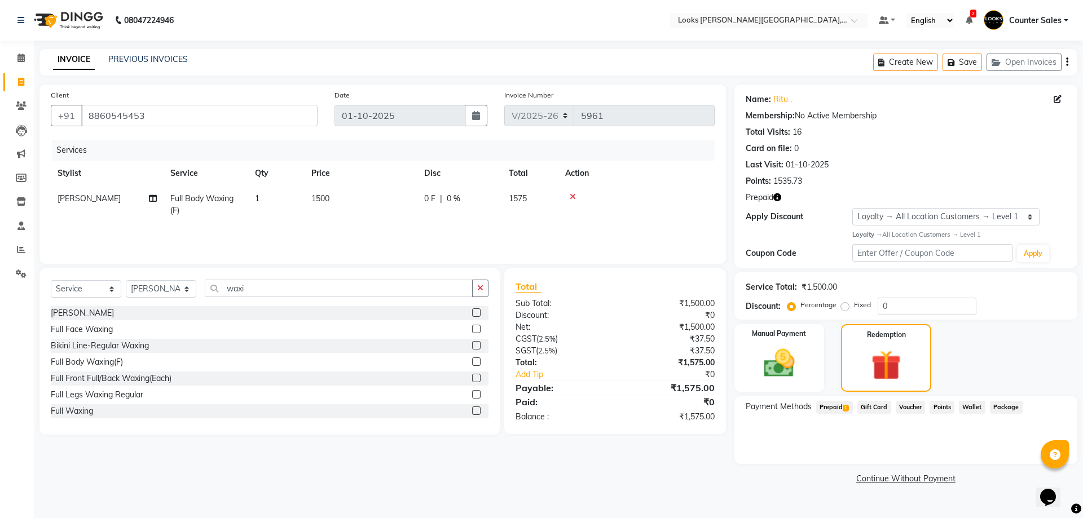
click at [393, 204] on td "1500" at bounding box center [361, 204] width 113 height 37
select select "51057"
click at [402, 204] on input "1500" at bounding box center [413, 201] width 99 height 17
type input "1"
type input "1500"
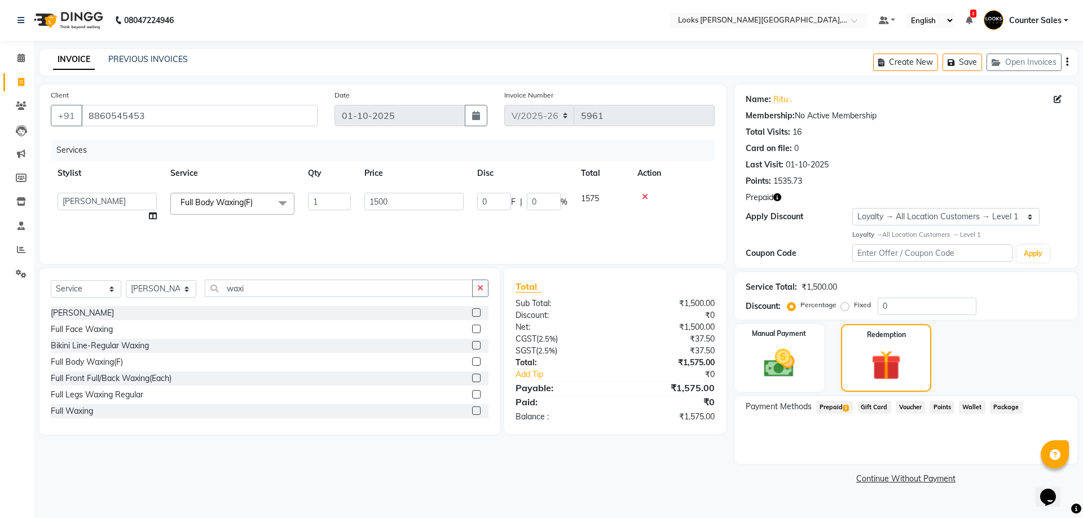
click at [745, 484] on link "Continue Without Payment" at bounding box center [906, 479] width 338 height 12
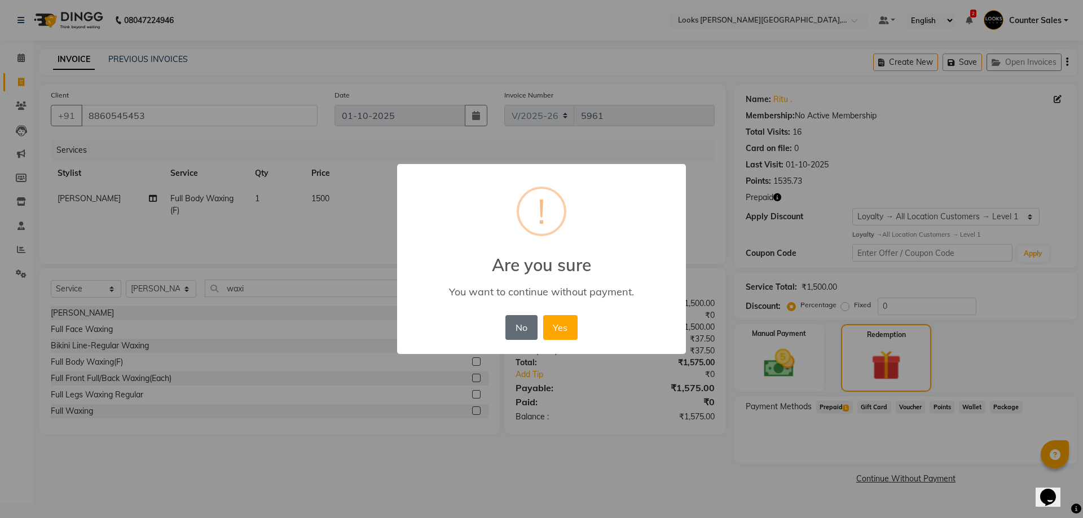
click at [516, 323] on button "No" at bounding box center [521, 327] width 32 height 25
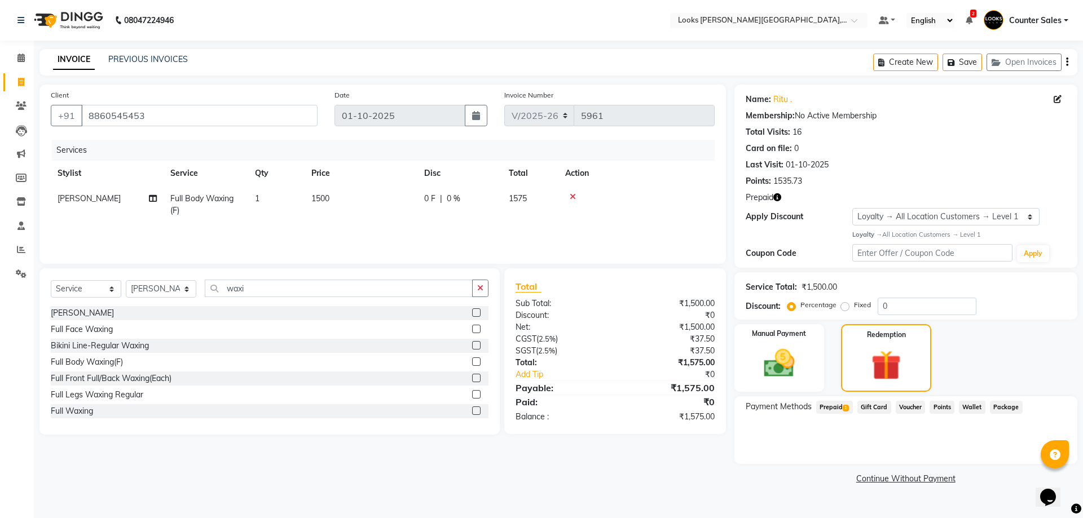
click at [631, 472] on div "Client [PHONE_NUMBER] Date [DATE] Invoice Number V/2025 V/[PHONE_NUMBER] Servic…" at bounding box center [382, 286] width 703 height 403
click at [947, 406] on span "Points" at bounding box center [942, 407] width 25 height 13
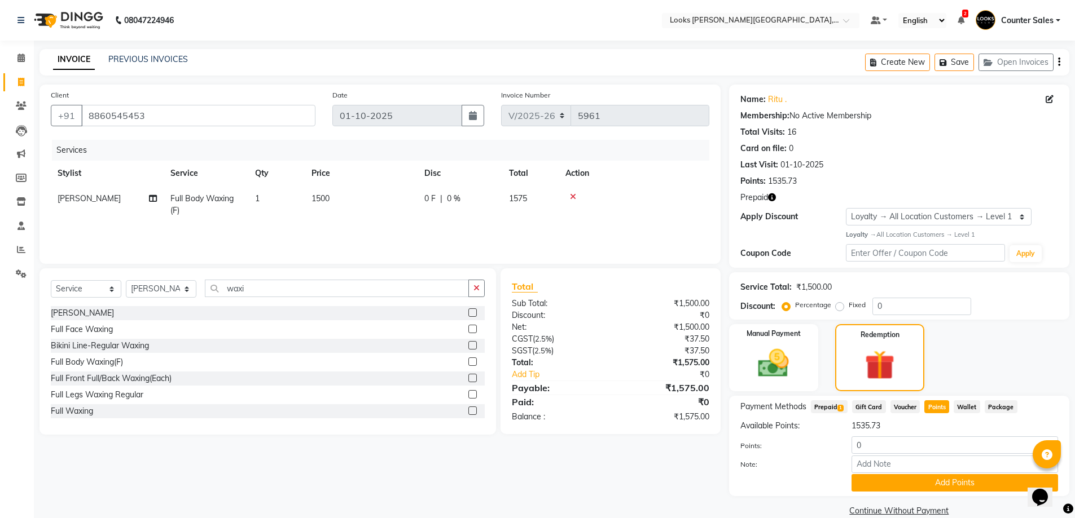
click at [833, 412] on span "Prepaid 1" at bounding box center [829, 407] width 37 height 13
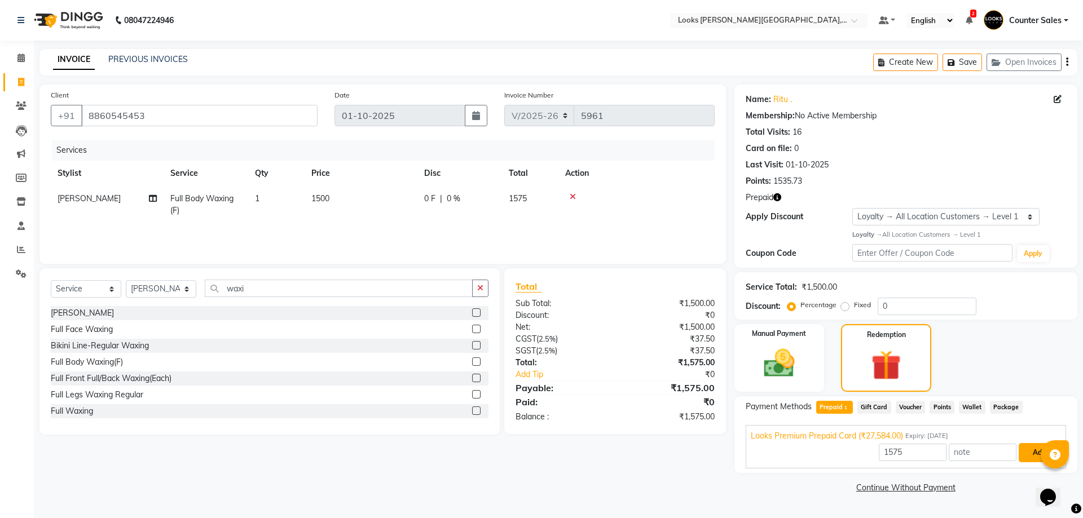
click at [1028, 453] on button "Add" at bounding box center [1039, 452] width 41 height 19
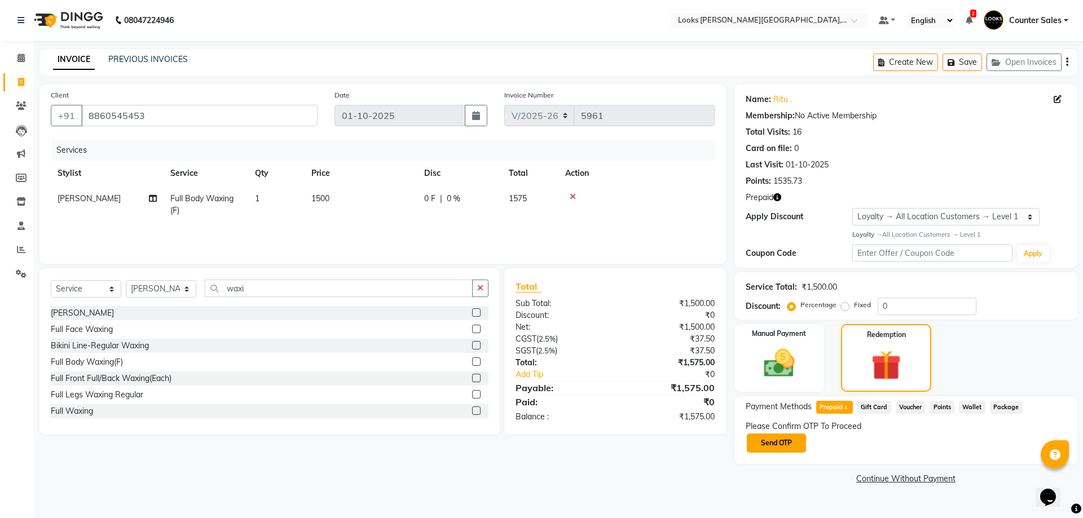
click at [795, 446] on button "Send OTP" at bounding box center [776, 443] width 59 height 19
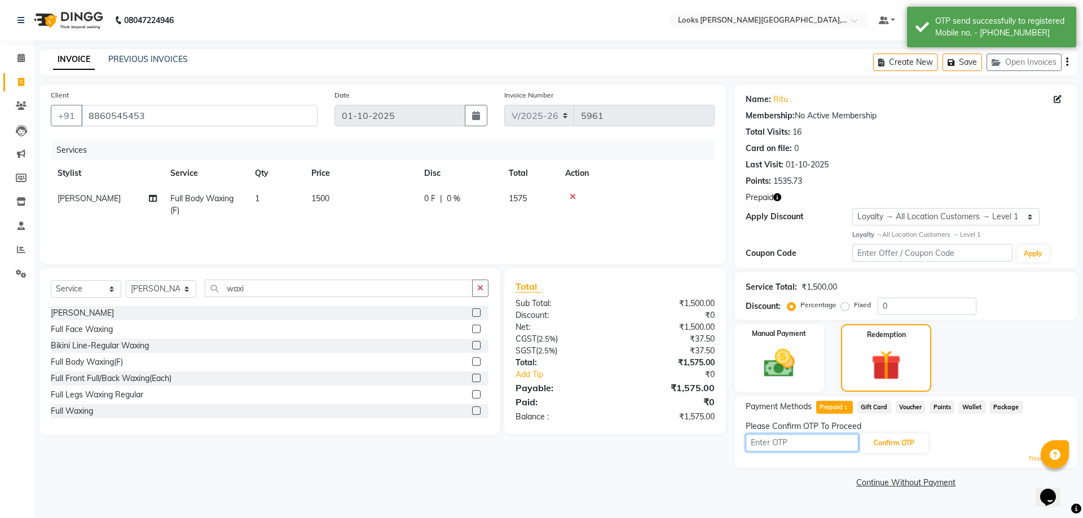
click at [771, 441] on input "text" at bounding box center [802, 442] width 113 height 17
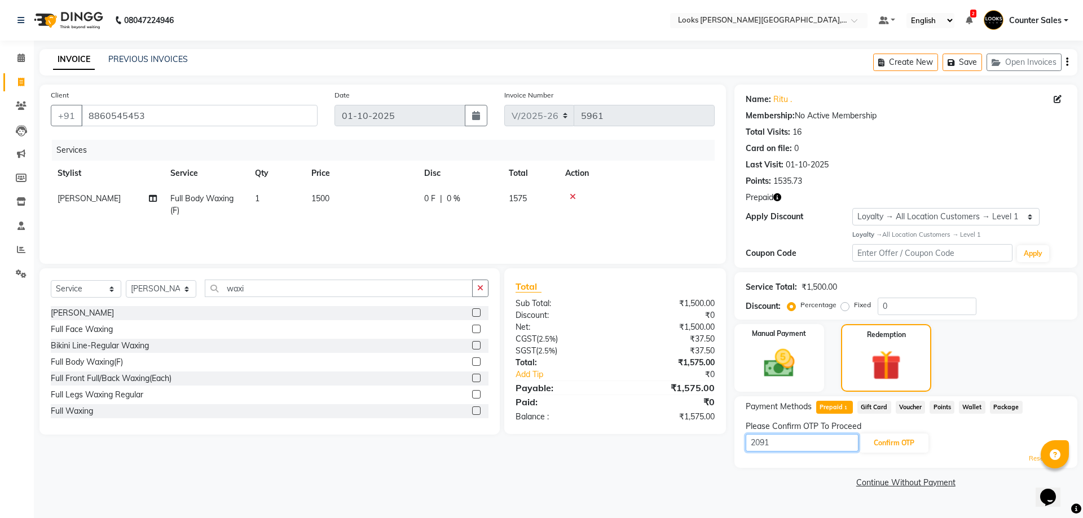
type input "2091"
click at [893, 444] on button "Confirm OTP" at bounding box center [894, 443] width 69 height 19
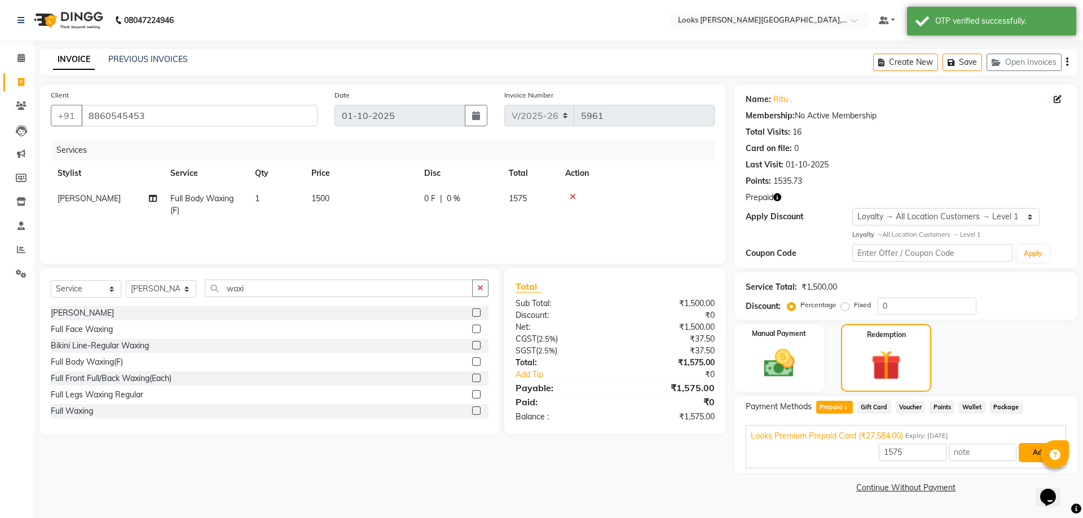
click at [1029, 463] on button "Add" at bounding box center [1039, 452] width 41 height 19
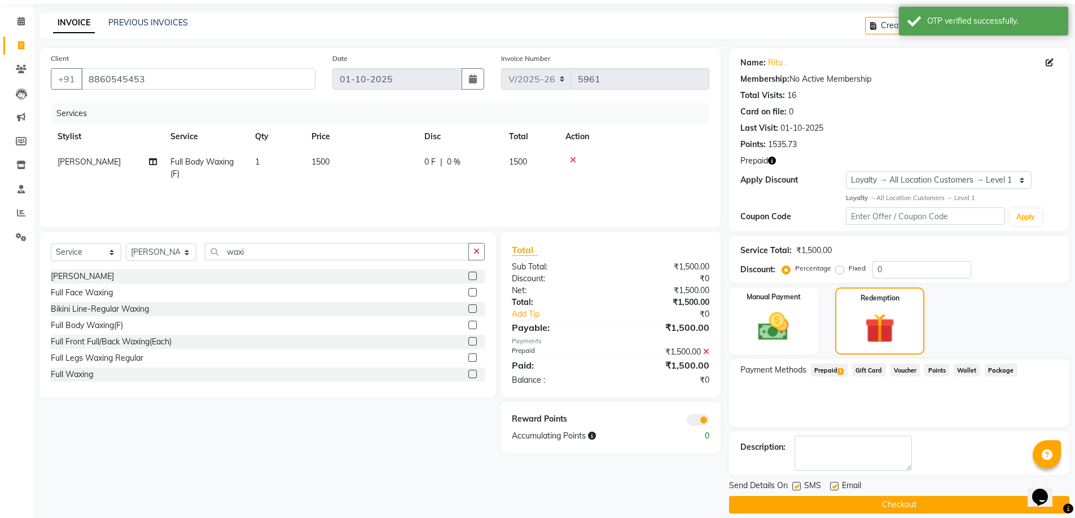
scroll to position [49, 0]
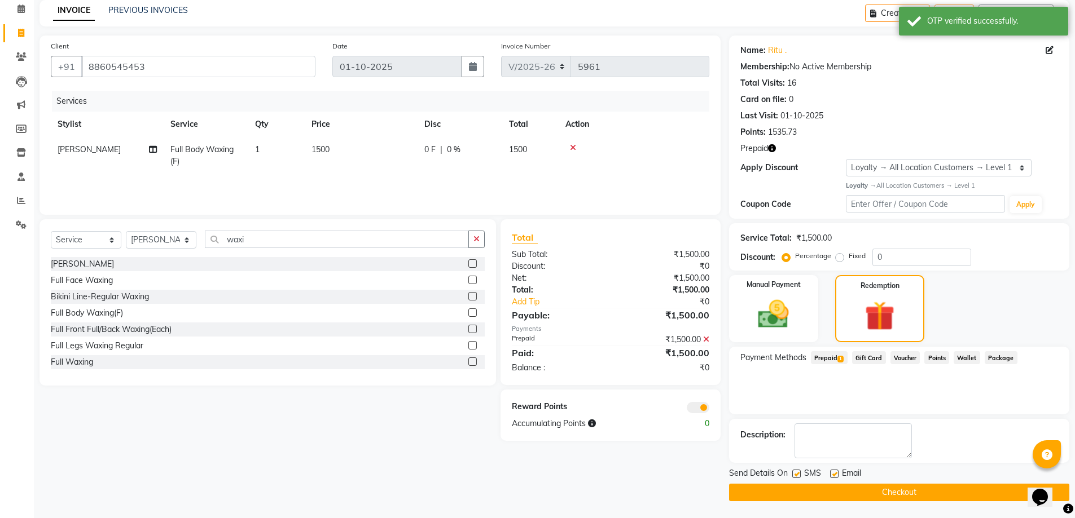
click at [887, 499] on button "Checkout" at bounding box center [899, 492] width 340 height 17
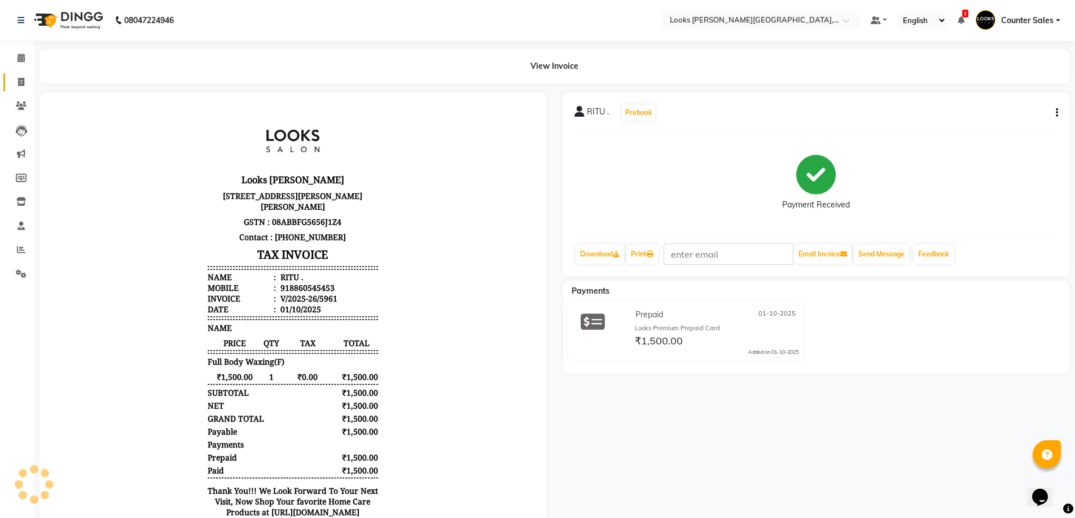
click at [27, 91] on link "Invoice" at bounding box center [16, 82] width 27 height 19
select select "service"
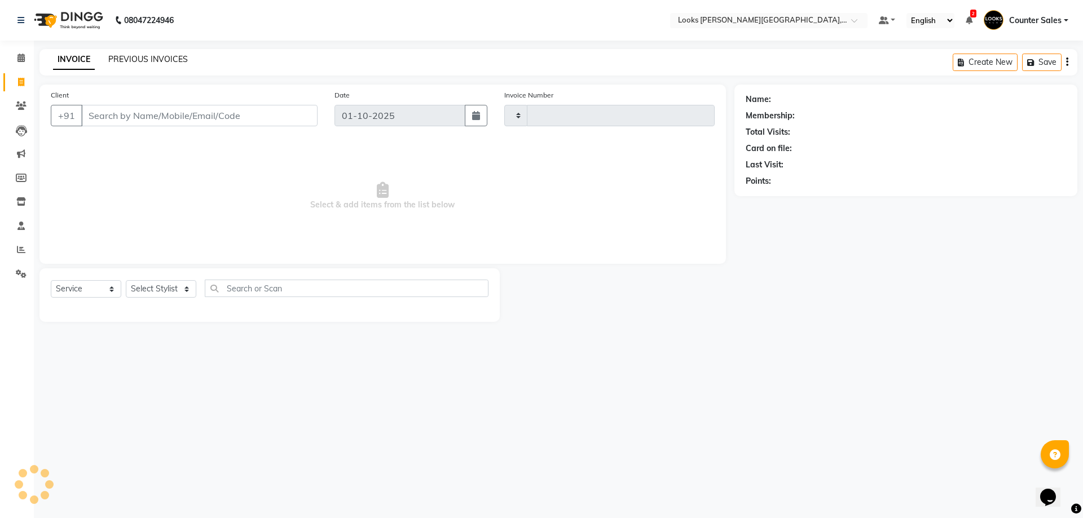
click at [161, 58] on link "PREVIOUS INVOICES" at bounding box center [148, 59] width 80 height 10
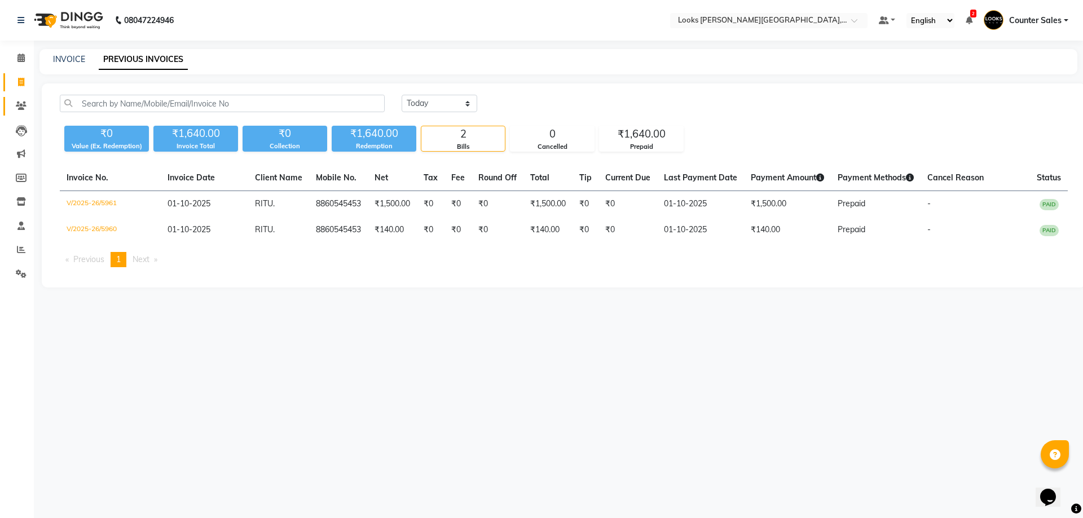
click at [23, 105] on icon at bounding box center [21, 106] width 11 height 8
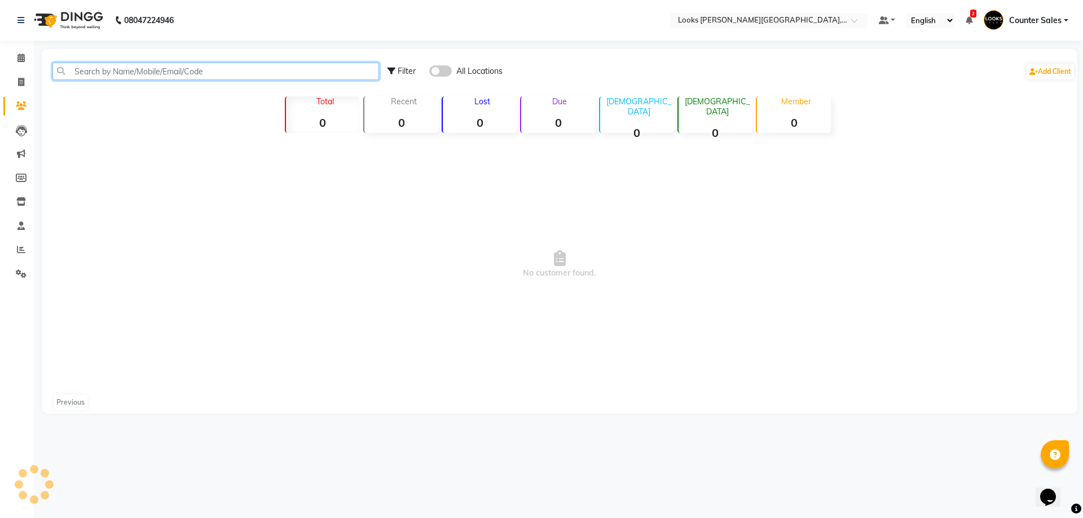
click at [169, 76] on input "text" at bounding box center [215, 71] width 327 height 17
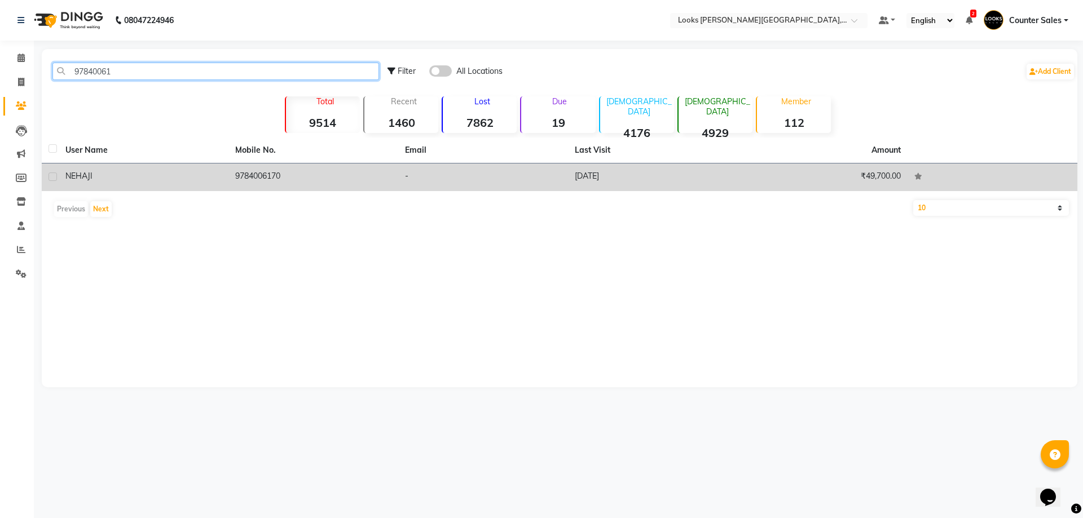
type input "97840061"
click at [277, 174] on td "9784006170" at bounding box center [313, 178] width 170 height 28
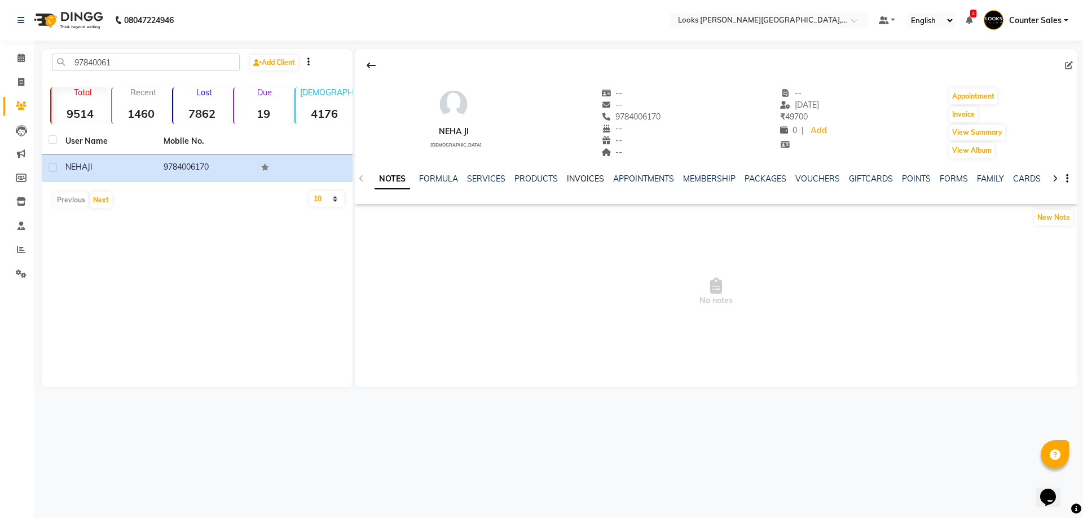
click at [579, 181] on link "INVOICES" at bounding box center [585, 179] width 37 height 10
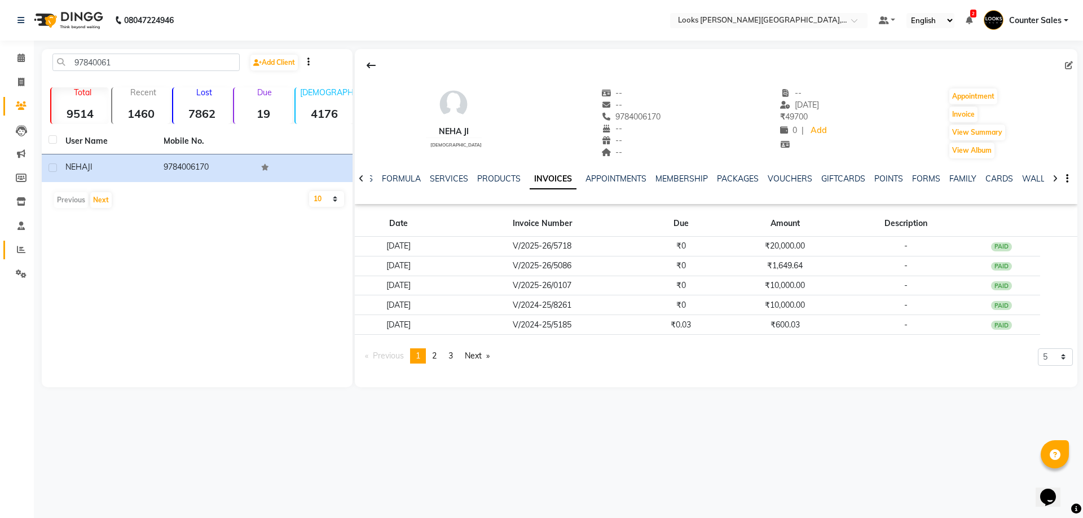
click at [21, 249] on icon at bounding box center [21, 249] width 8 height 8
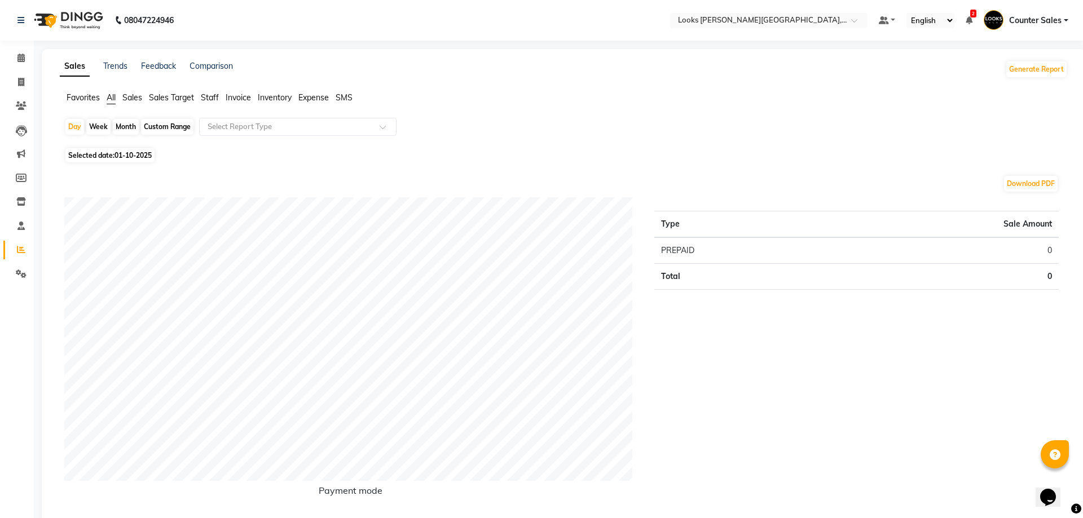
click at [207, 95] on span "Staff" at bounding box center [210, 98] width 18 height 10
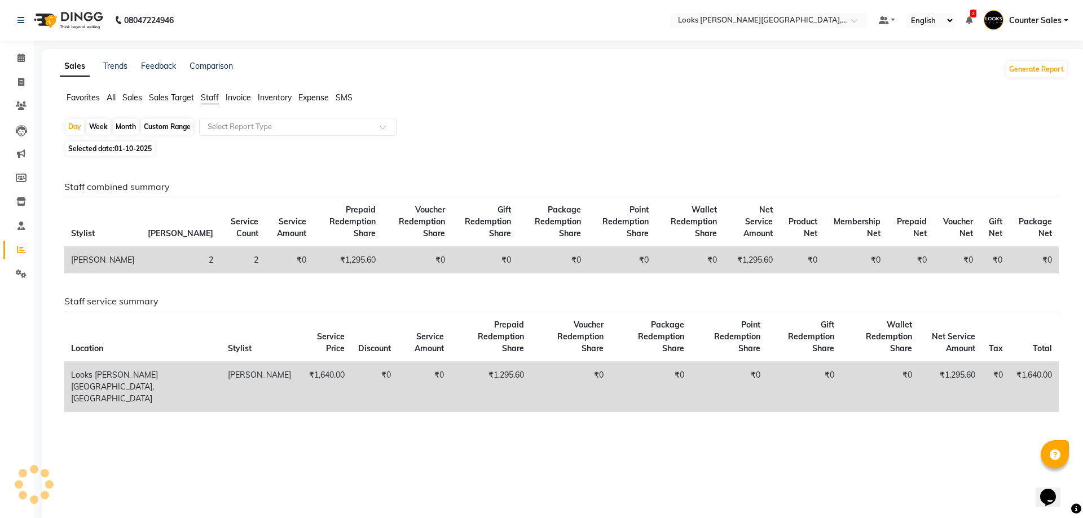
click at [95, 148] on span "Selected date: [DATE]" at bounding box center [109, 149] width 89 height 14
select select "10"
select select "2025"
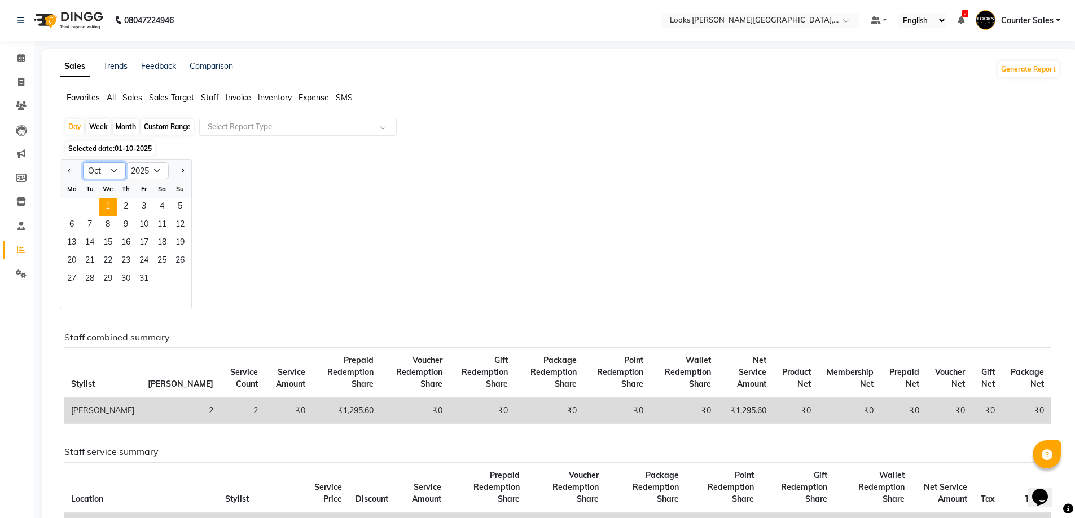
click at [115, 169] on select "Jan Feb Mar Apr May Jun [DATE] Aug Sep Oct Nov Dec" at bounding box center [104, 170] width 43 height 17
select select "9"
click at [83, 162] on select "Jan Feb Mar Apr May Jun [DATE] Aug Sep Oct Nov Dec" at bounding box center [104, 170] width 43 height 17
click at [89, 279] on span "30" at bounding box center [90, 280] width 18 height 18
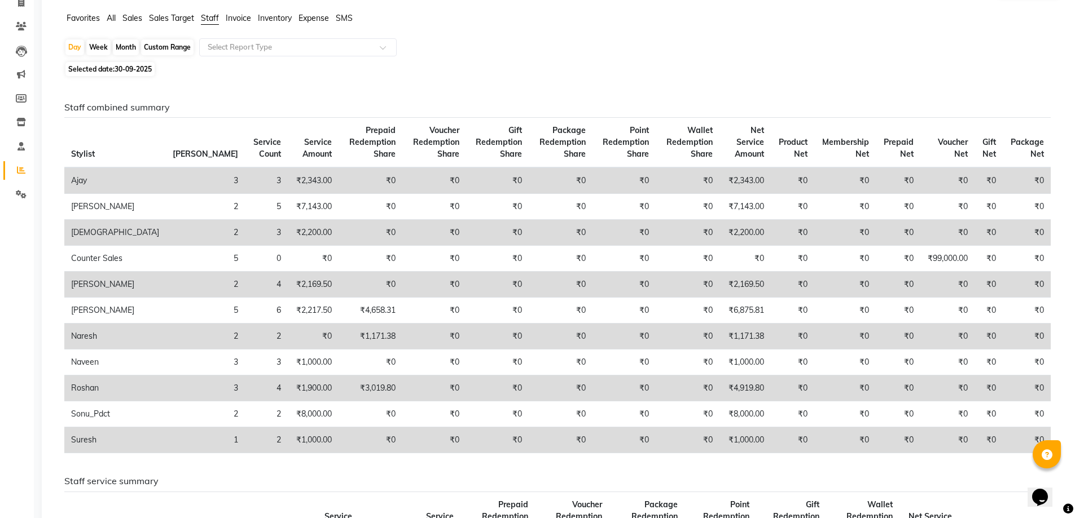
scroll to position [77, 0]
click at [89, 74] on span "Selected date: [DATE]" at bounding box center [109, 71] width 89 height 14
select select "9"
select select "2025"
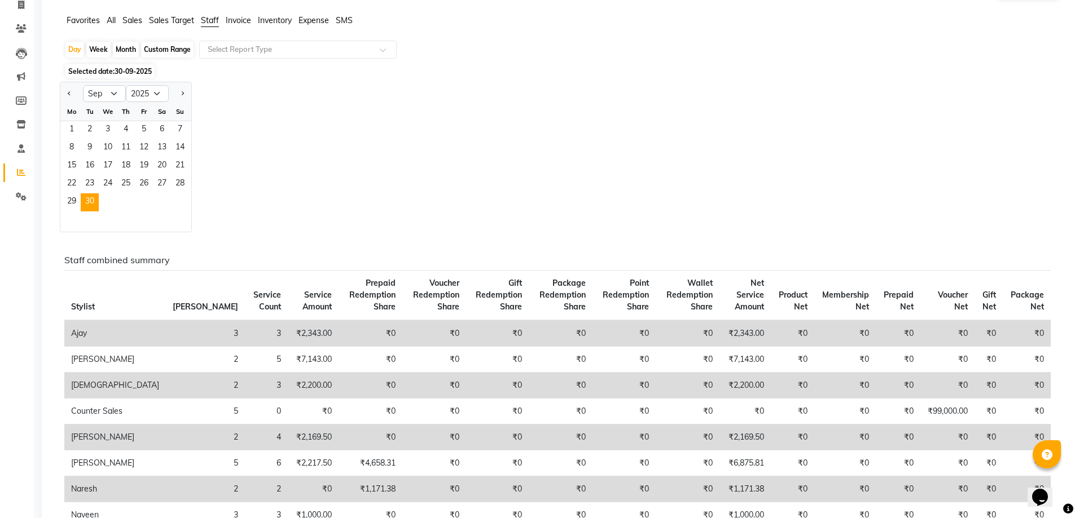
click at [92, 73] on span "Selected date: [DATE]" at bounding box center [109, 71] width 89 height 14
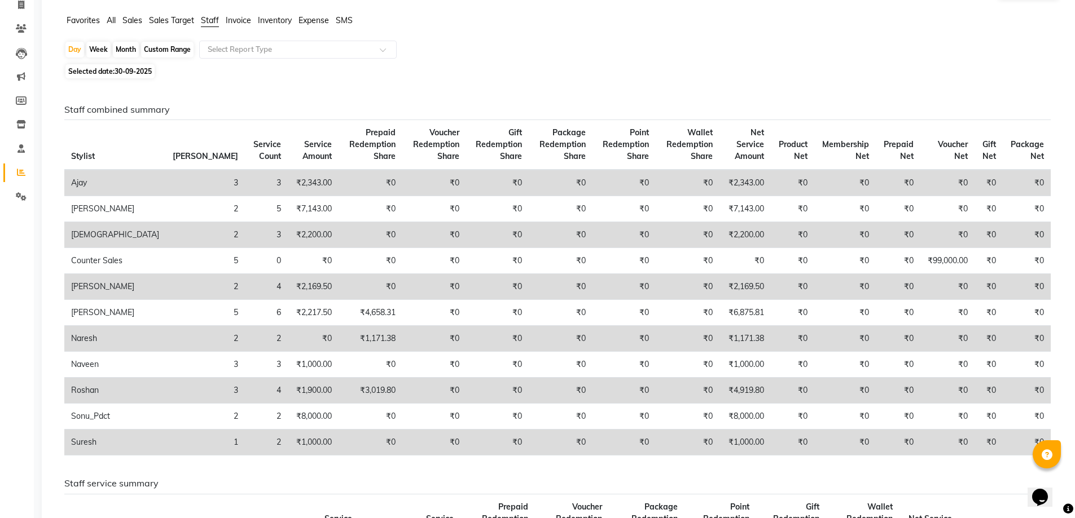
click at [84, 68] on span "Selected date: [DATE]" at bounding box center [109, 71] width 89 height 14
select select "9"
select select "2025"
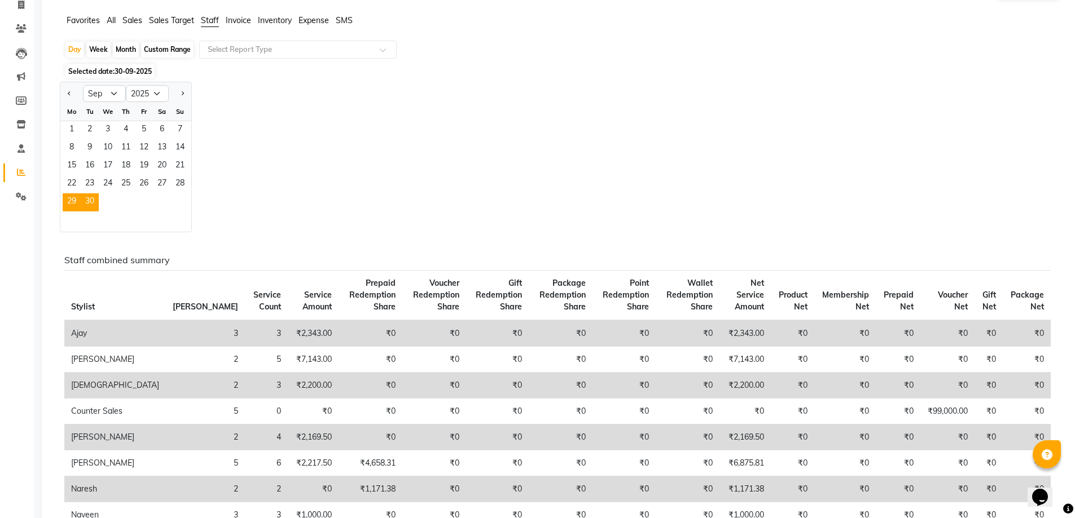
click at [68, 200] on span "29" at bounding box center [72, 202] width 18 height 18
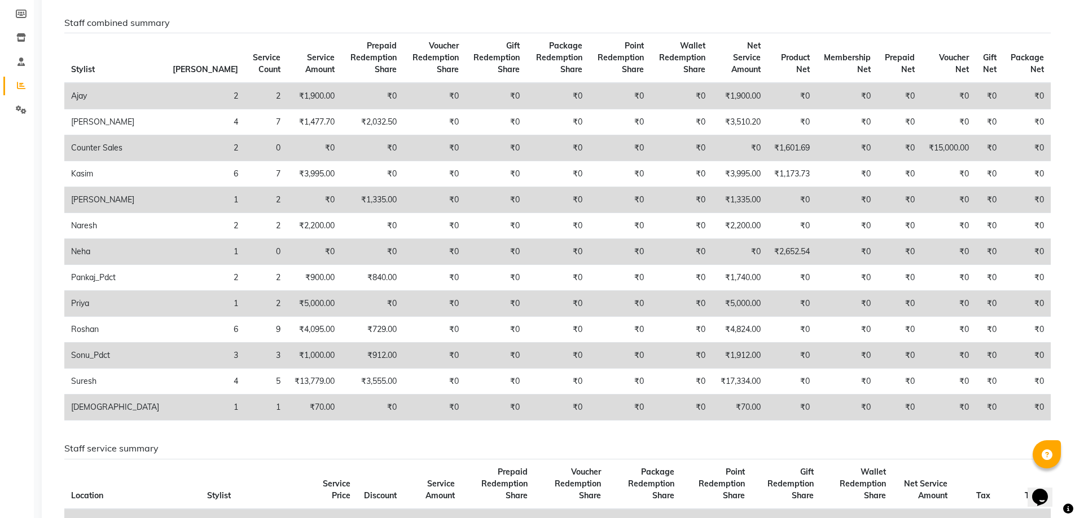
scroll to position [64, 0]
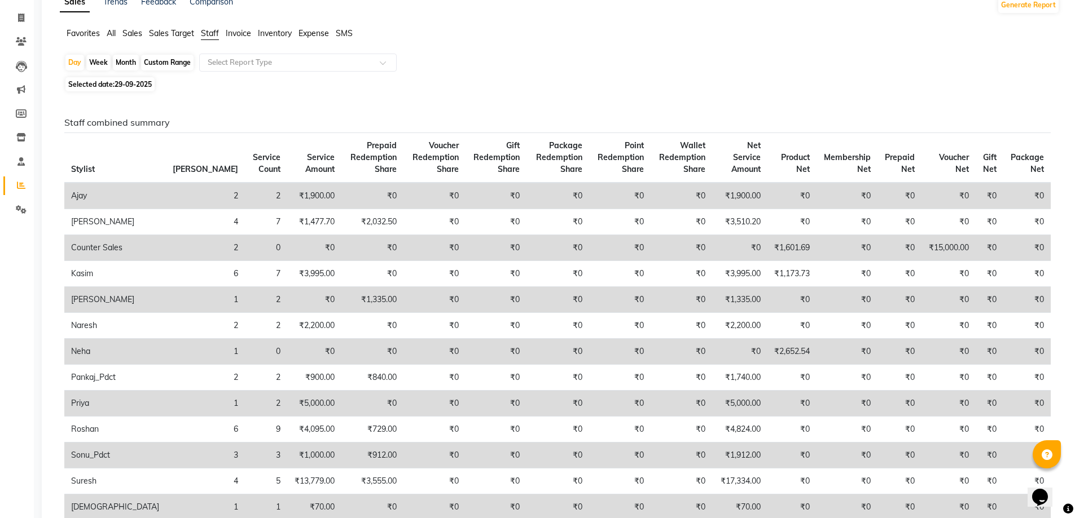
click at [135, 87] on span "29-09-2025" at bounding box center [133, 84] width 37 height 8
select select "9"
select select "2025"
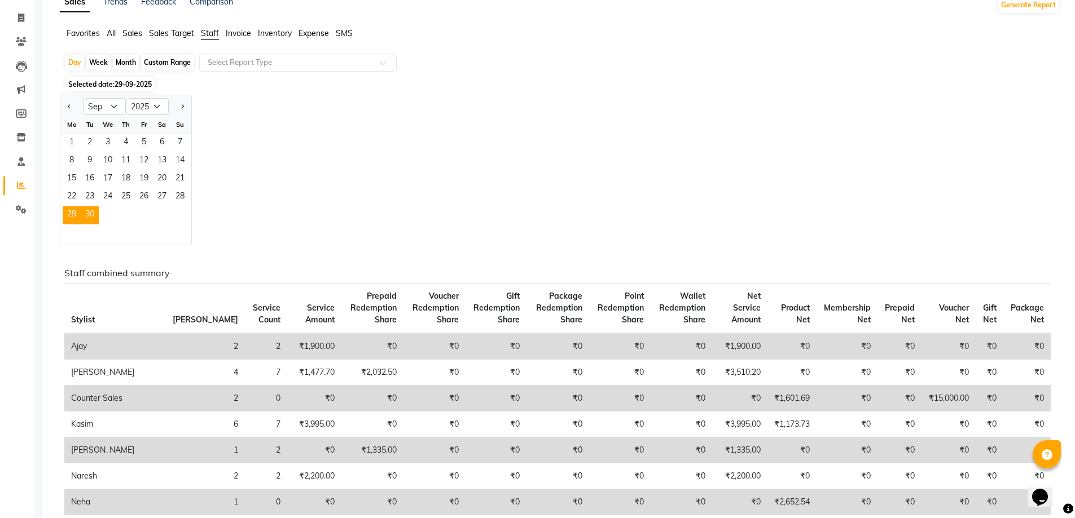
click at [90, 214] on span "30" at bounding box center [90, 215] width 18 height 18
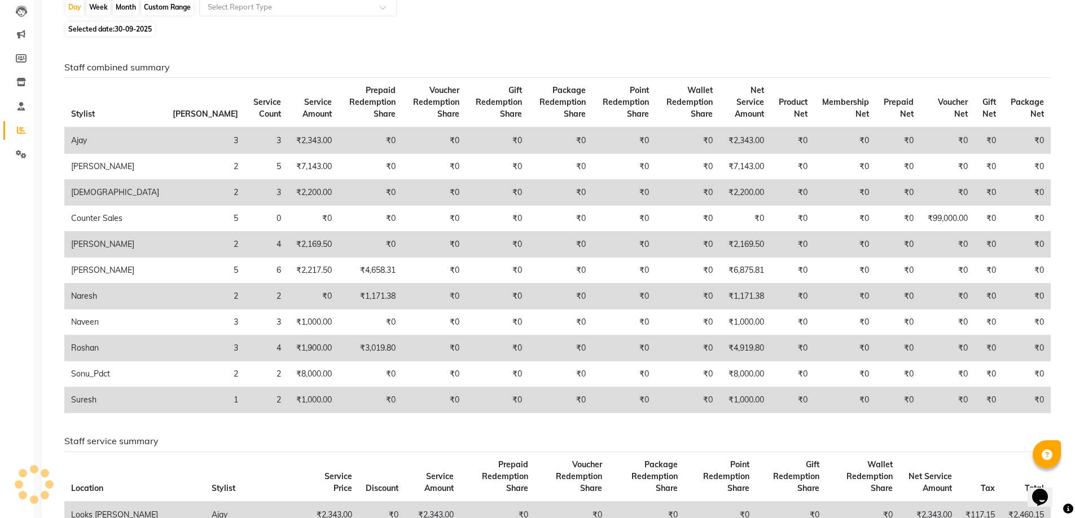
scroll to position [119, 0]
